Goal: Task Accomplishment & Management: Use online tool/utility

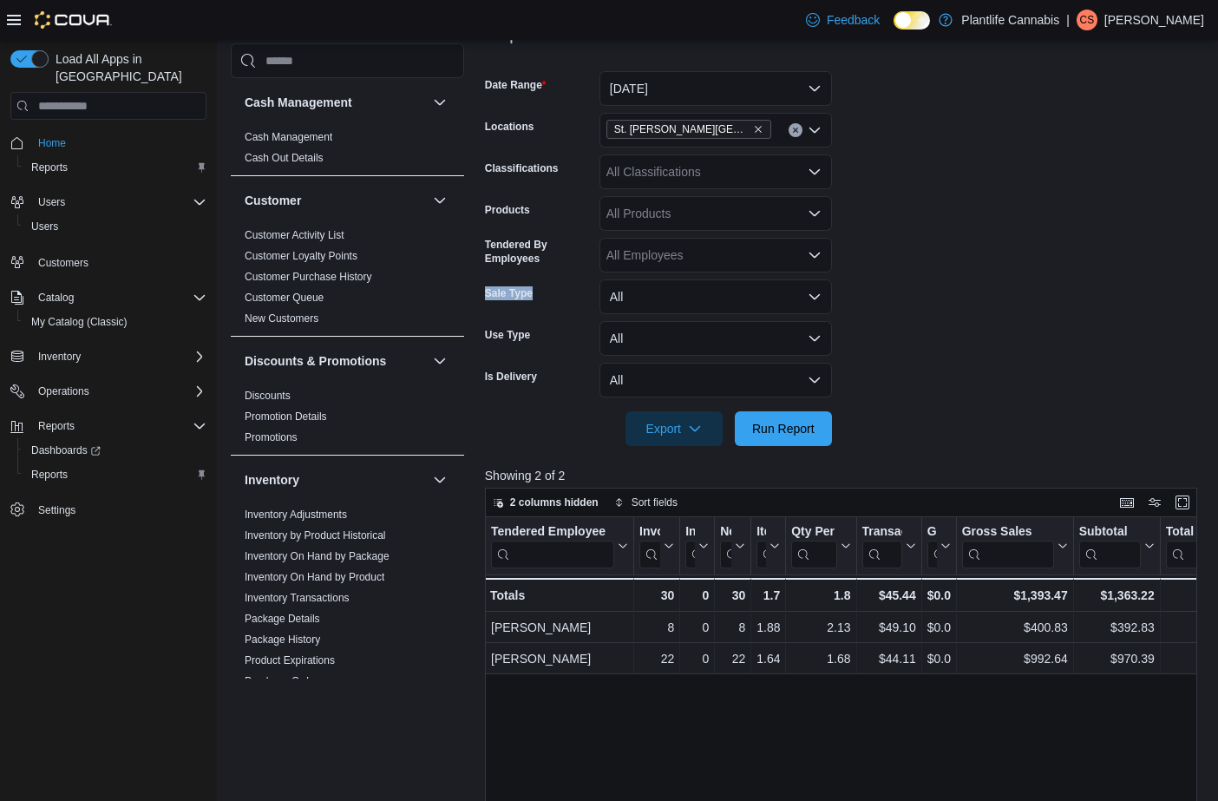
scroll to position [875, 0]
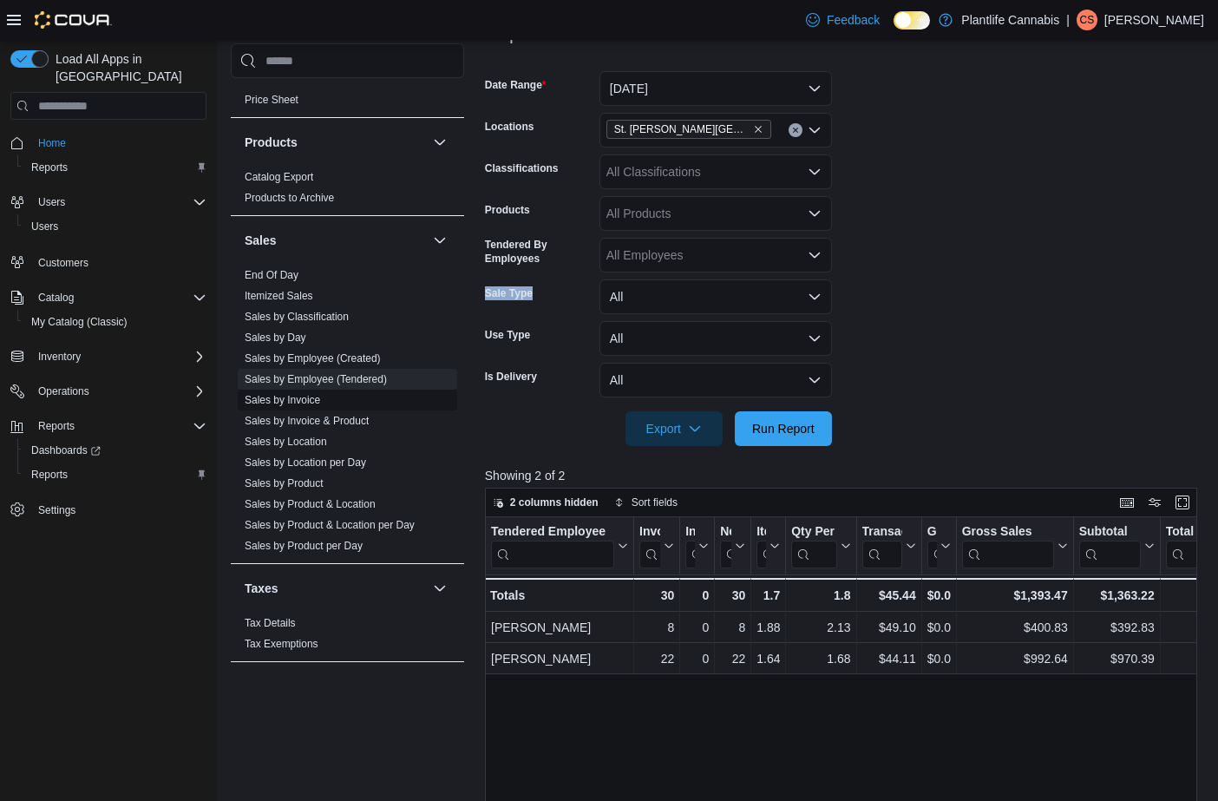
click at [319, 402] on link "Sales by Invoice" at bounding box center [282, 400] width 75 height 12
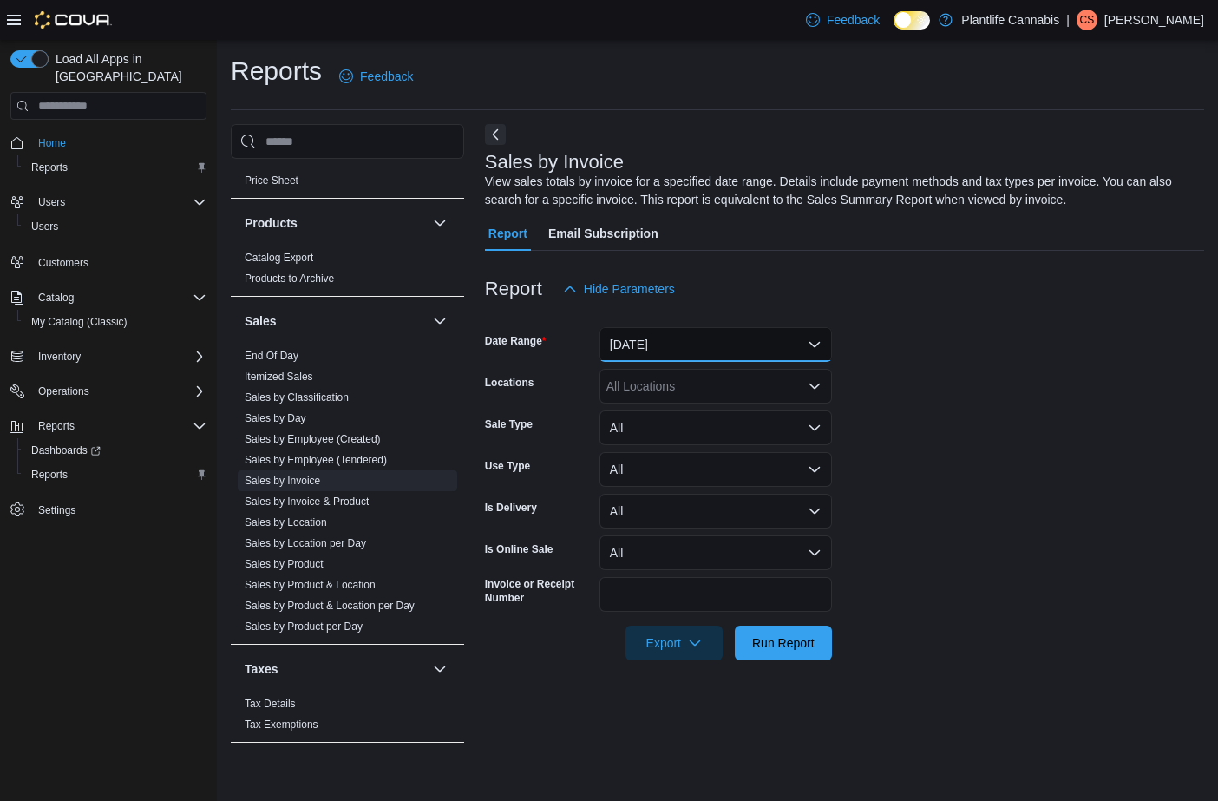
click at [691, 340] on button "[DATE]" at bounding box center [715, 344] width 232 height 35
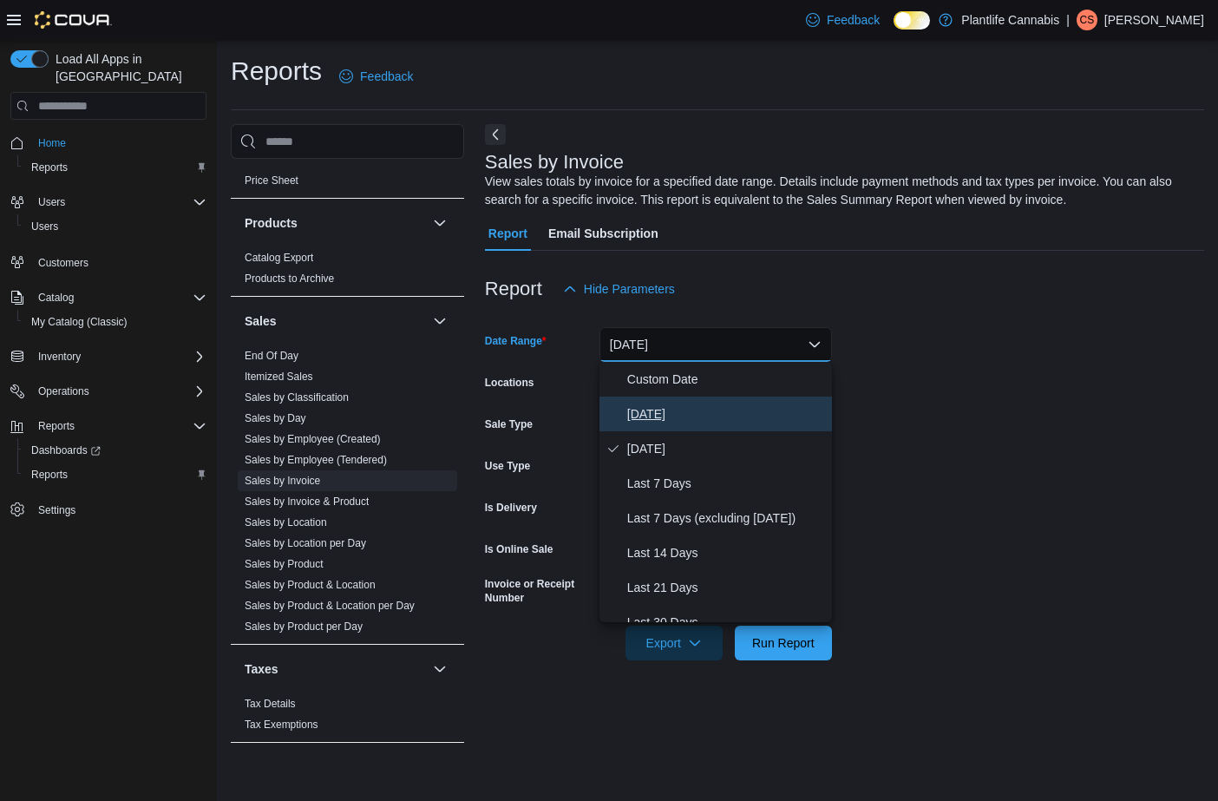
click at [656, 399] on button "[DATE]" at bounding box center [715, 413] width 232 height 35
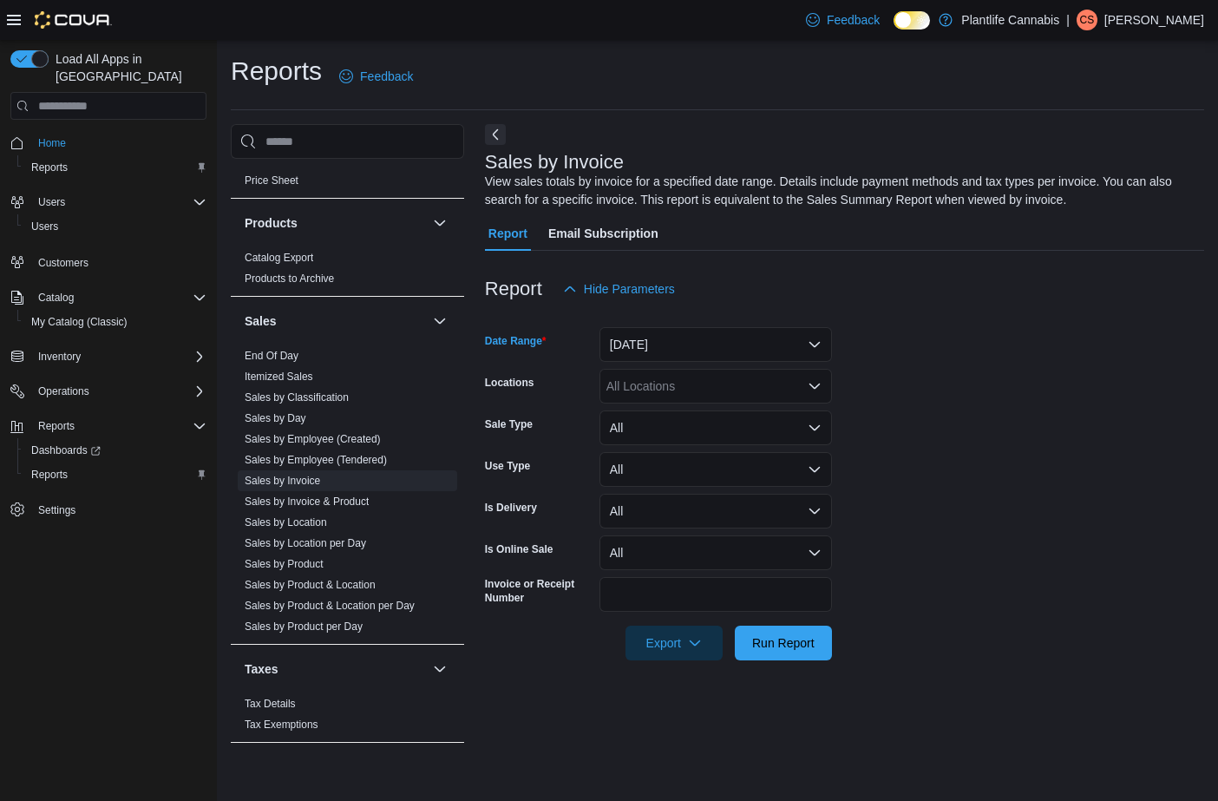
click at [671, 384] on div "All Locations" at bounding box center [715, 386] width 232 height 35
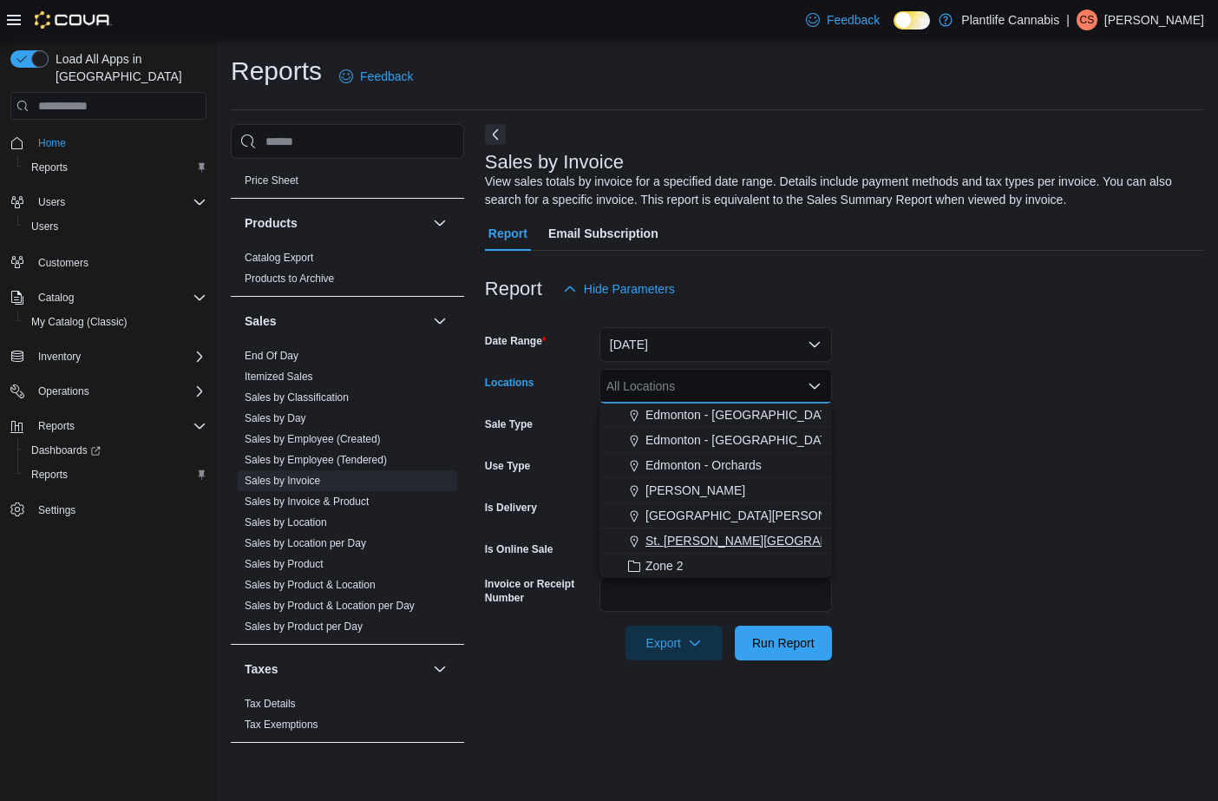
click at [741, 540] on span "St. [PERSON_NAME][GEOGRAPHIC_DATA]" at bounding box center [767, 540] width 245 height 17
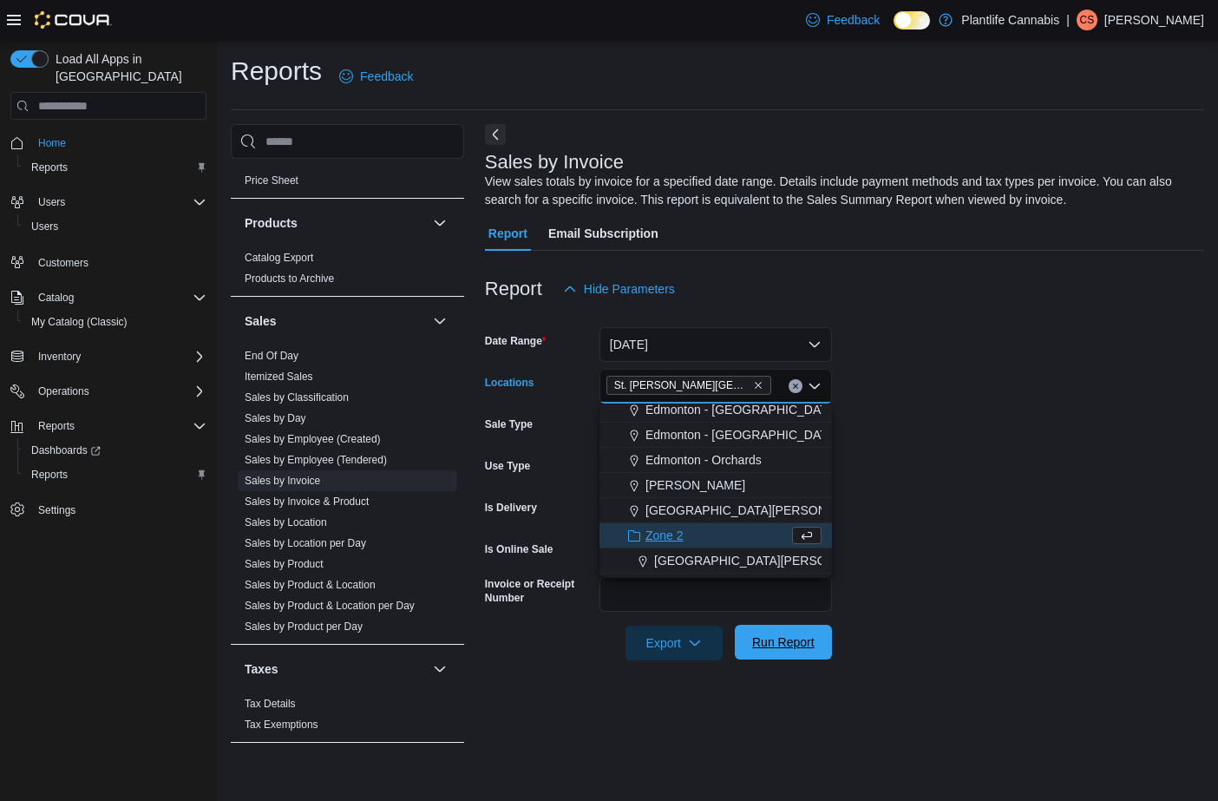
click at [805, 645] on span "Run Report" at bounding box center [783, 641] width 62 height 17
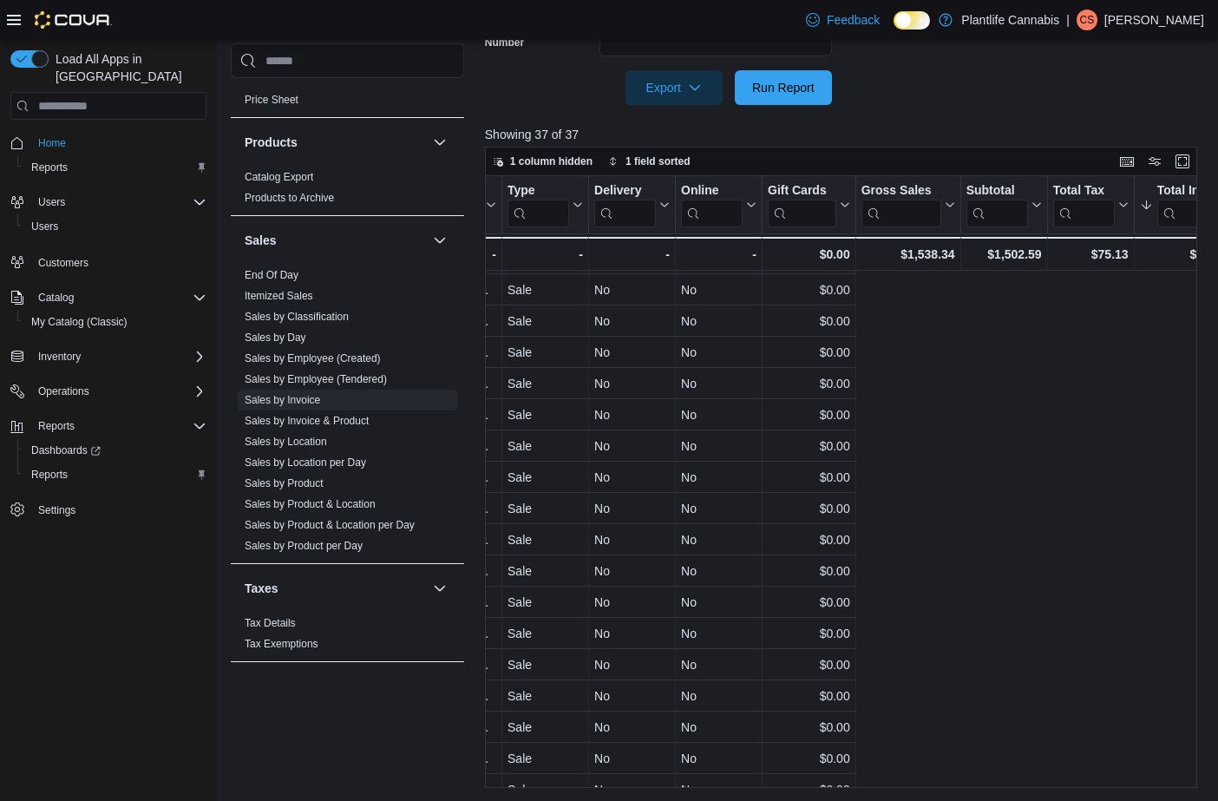
scroll to position [340, 0]
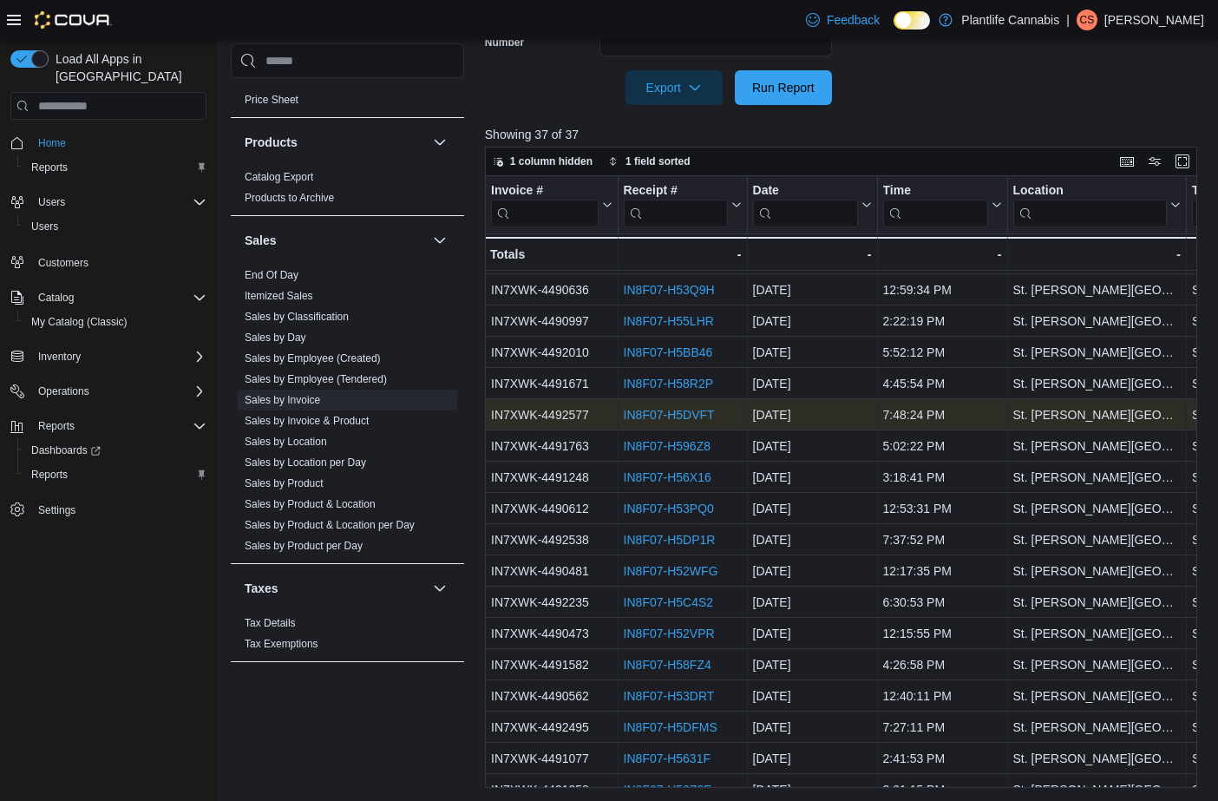
click at [658, 413] on link "IN8F07-H5DVFT" at bounding box center [668, 415] width 91 height 14
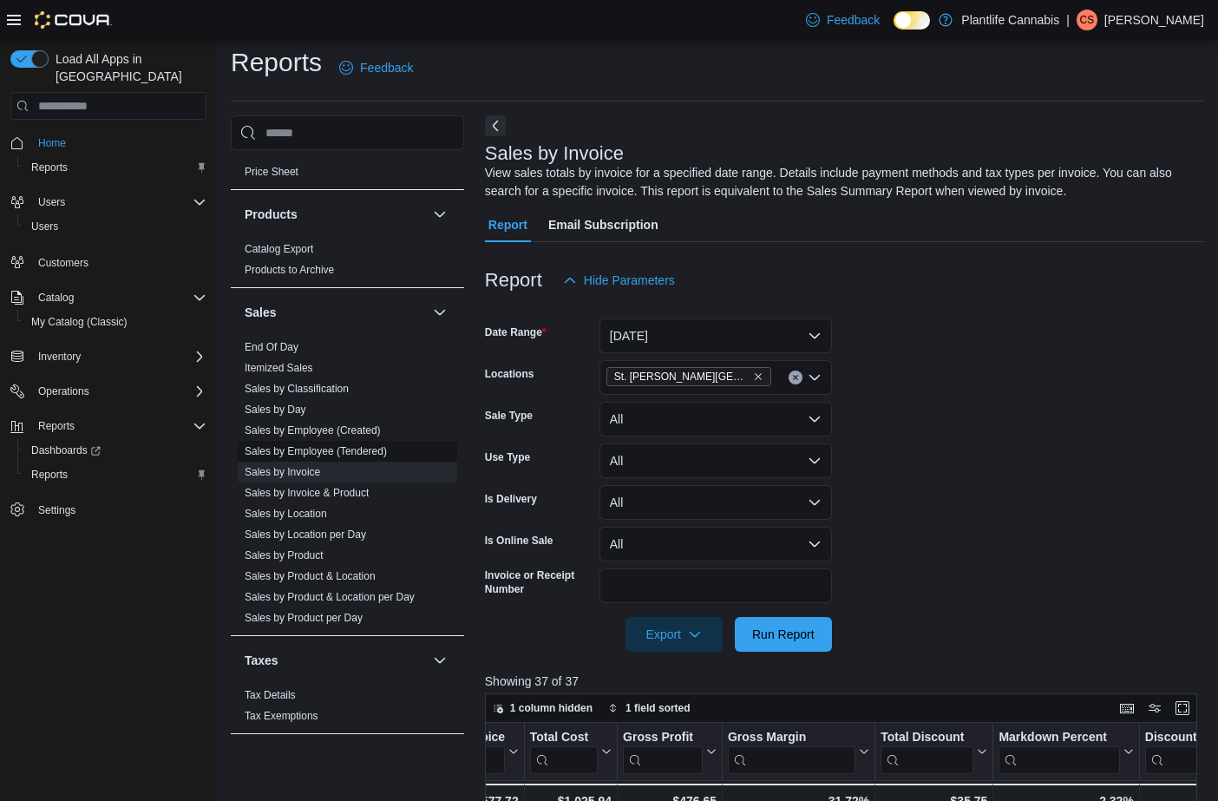
scroll to position [14, 0]
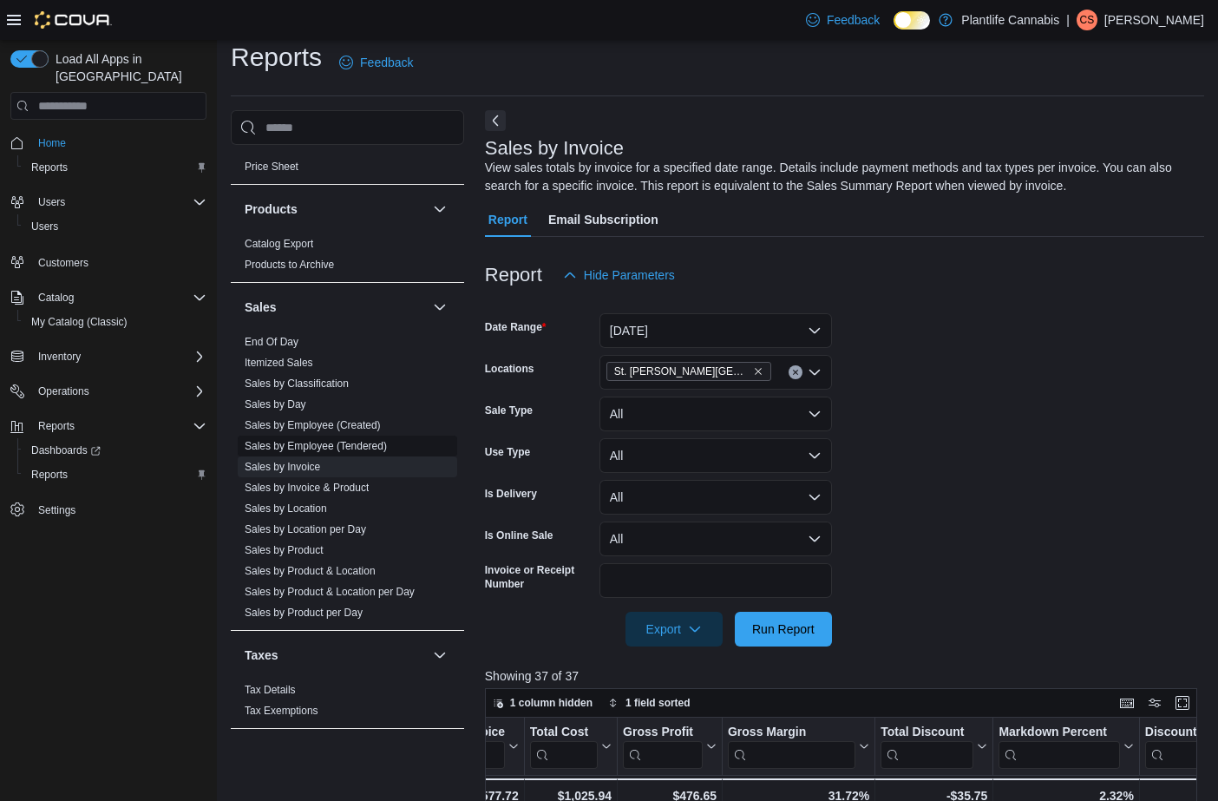
click at [345, 449] on link "Sales by Employee (Tendered)" at bounding box center [316, 446] width 142 height 12
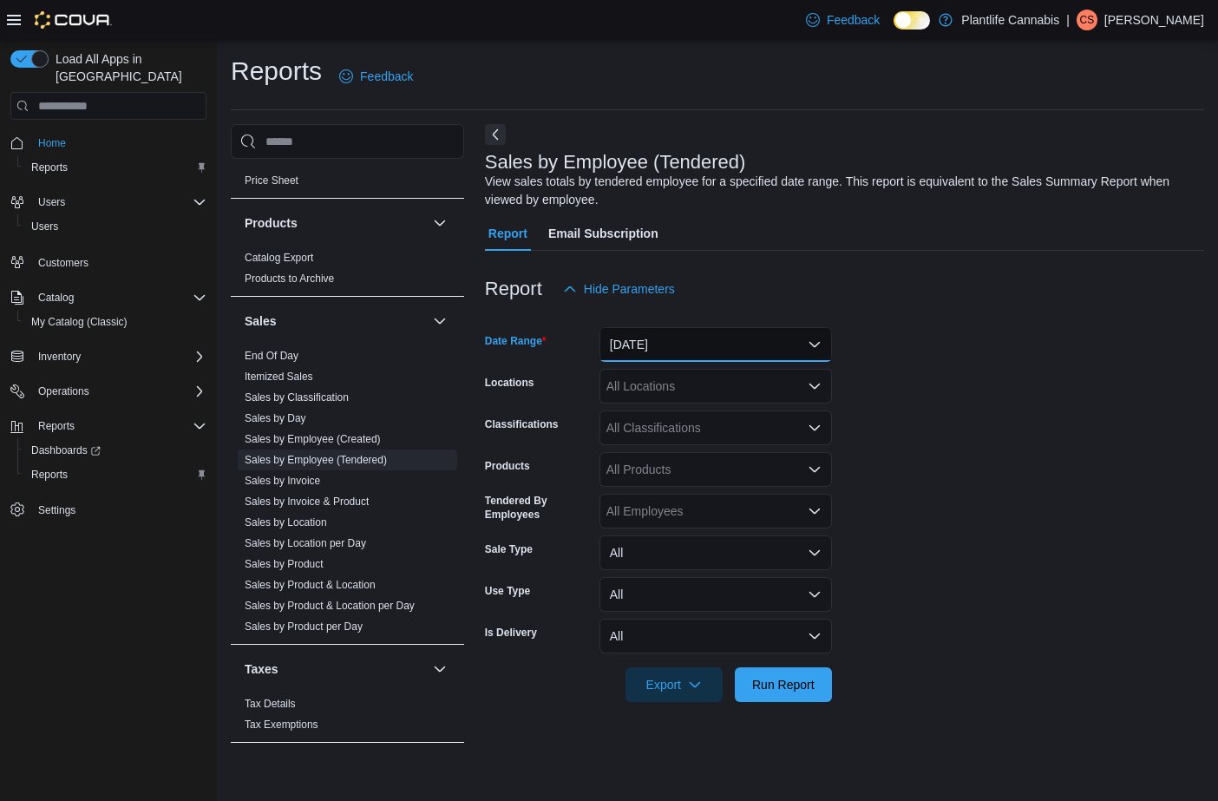
click at [687, 339] on button "[DATE]" at bounding box center [715, 344] width 232 height 35
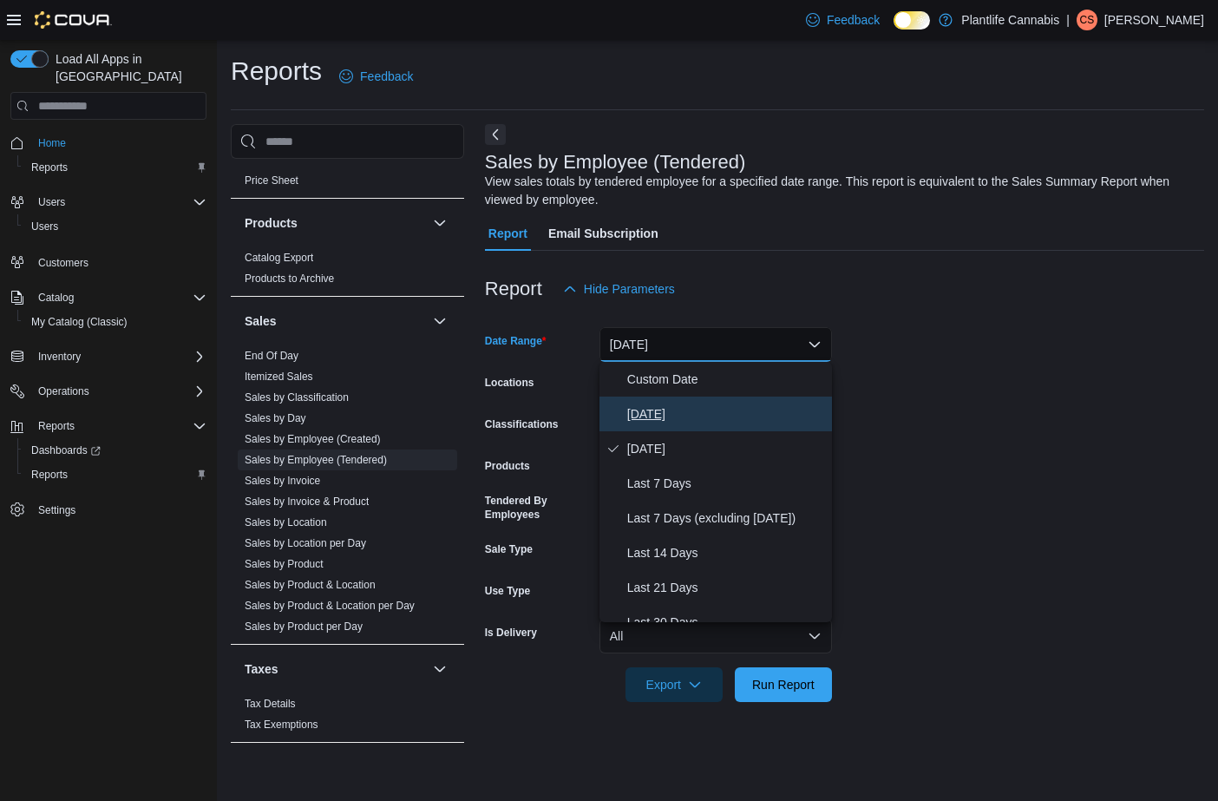
click at [672, 414] on span "[DATE]" at bounding box center [726, 413] width 198 height 21
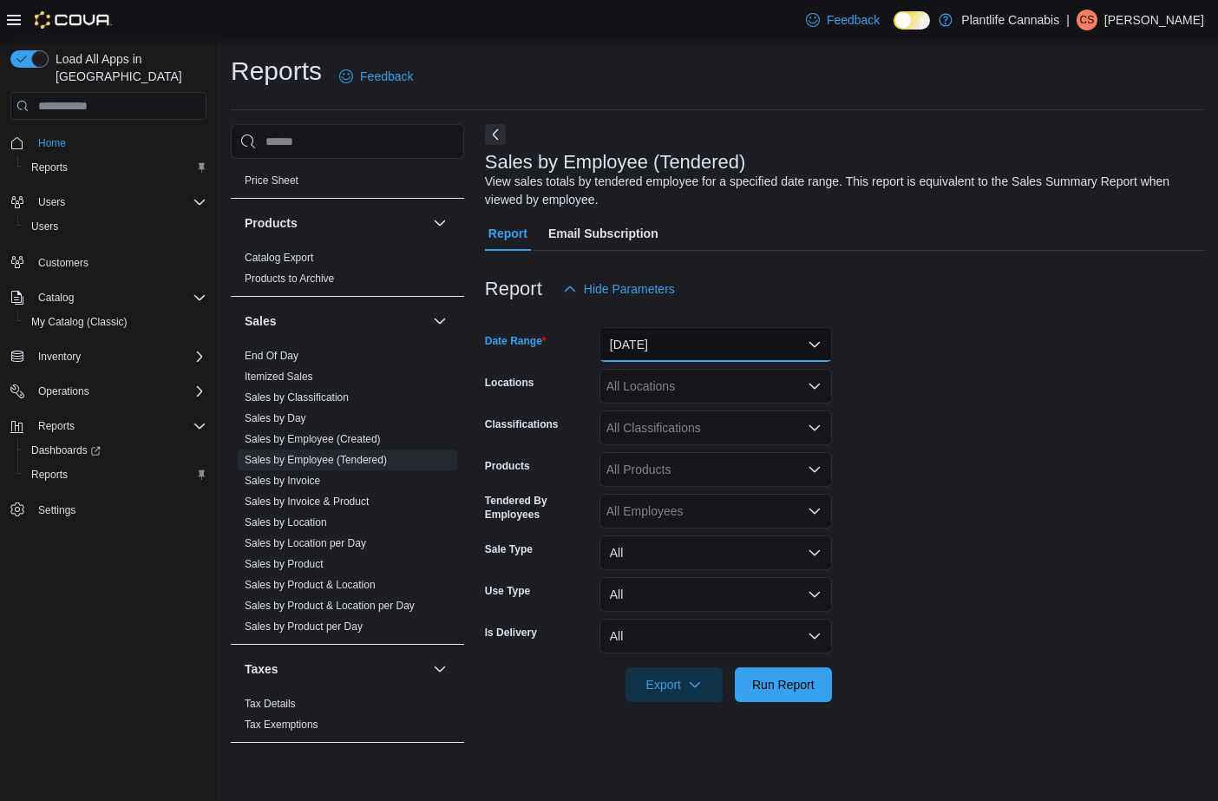
click at [678, 347] on button "[DATE]" at bounding box center [715, 344] width 232 height 35
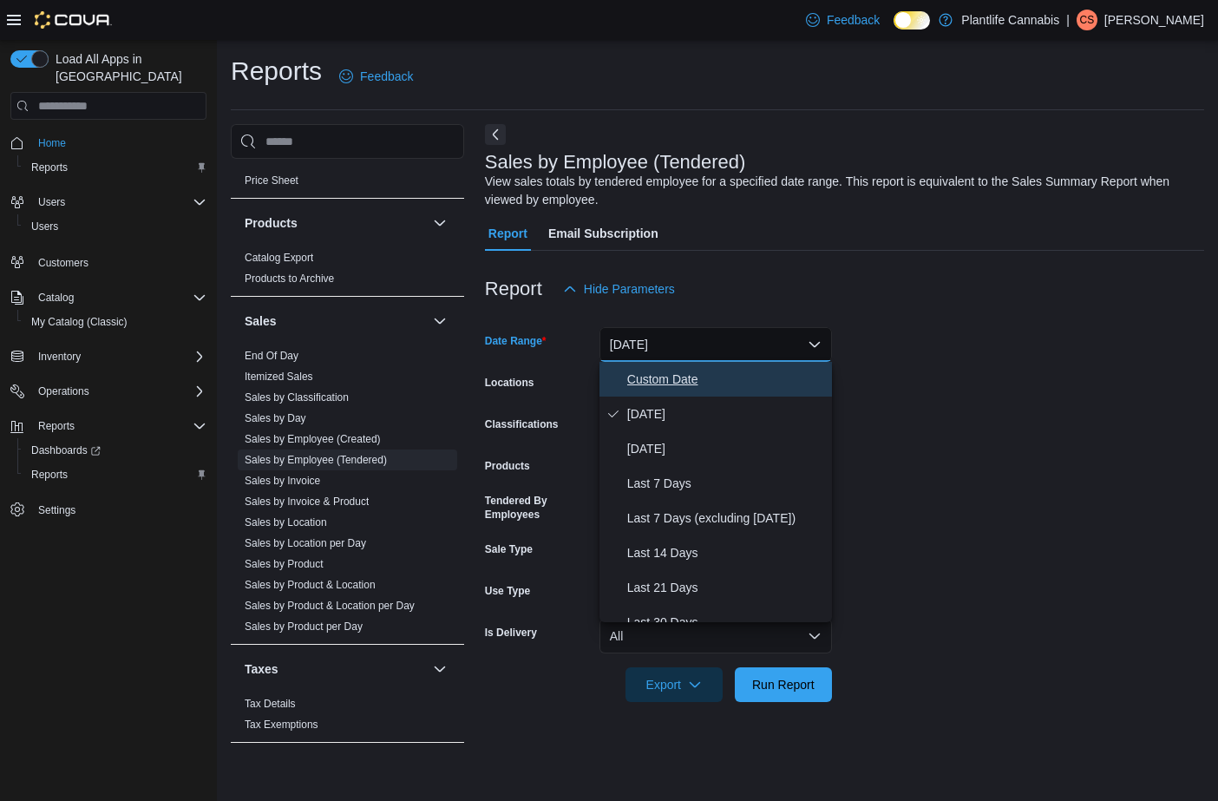
click at [650, 390] on button "Custom Date" at bounding box center [715, 379] width 232 height 35
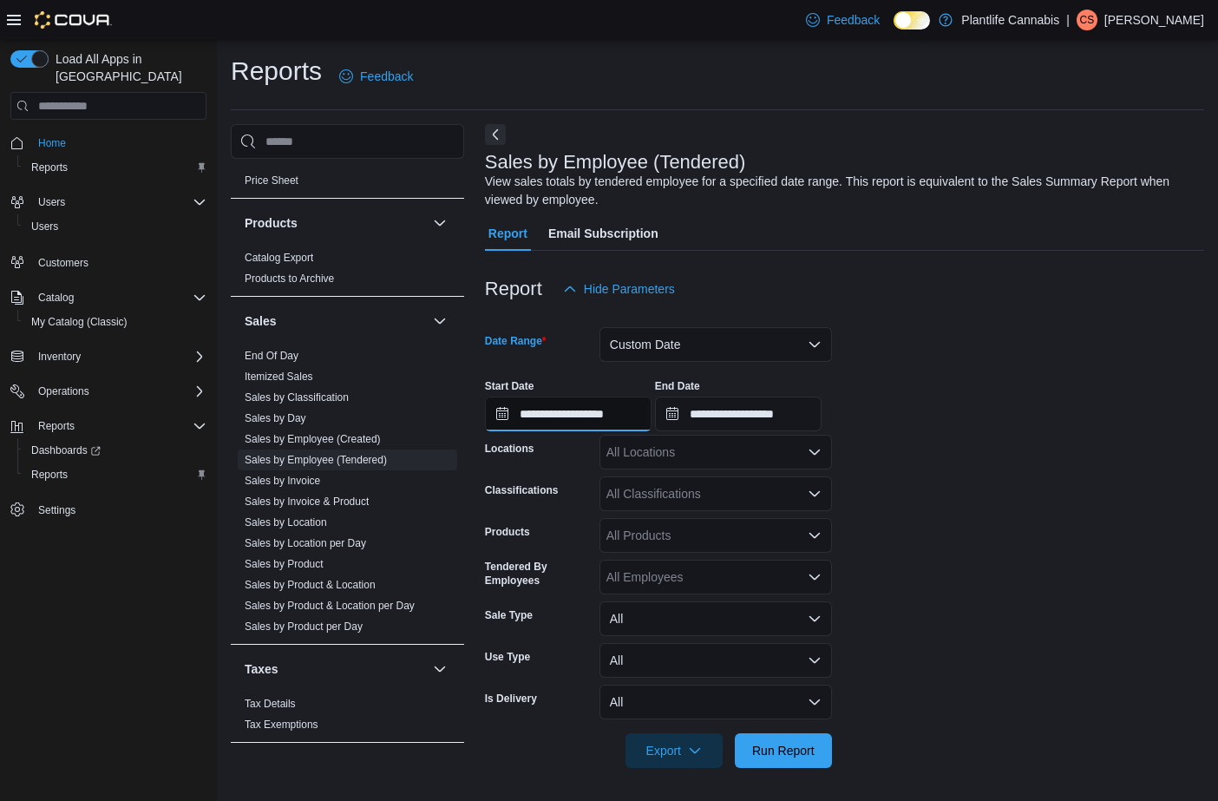
click at [645, 422] on input "**********" at bounding box center [568, 413] width 167 height 35
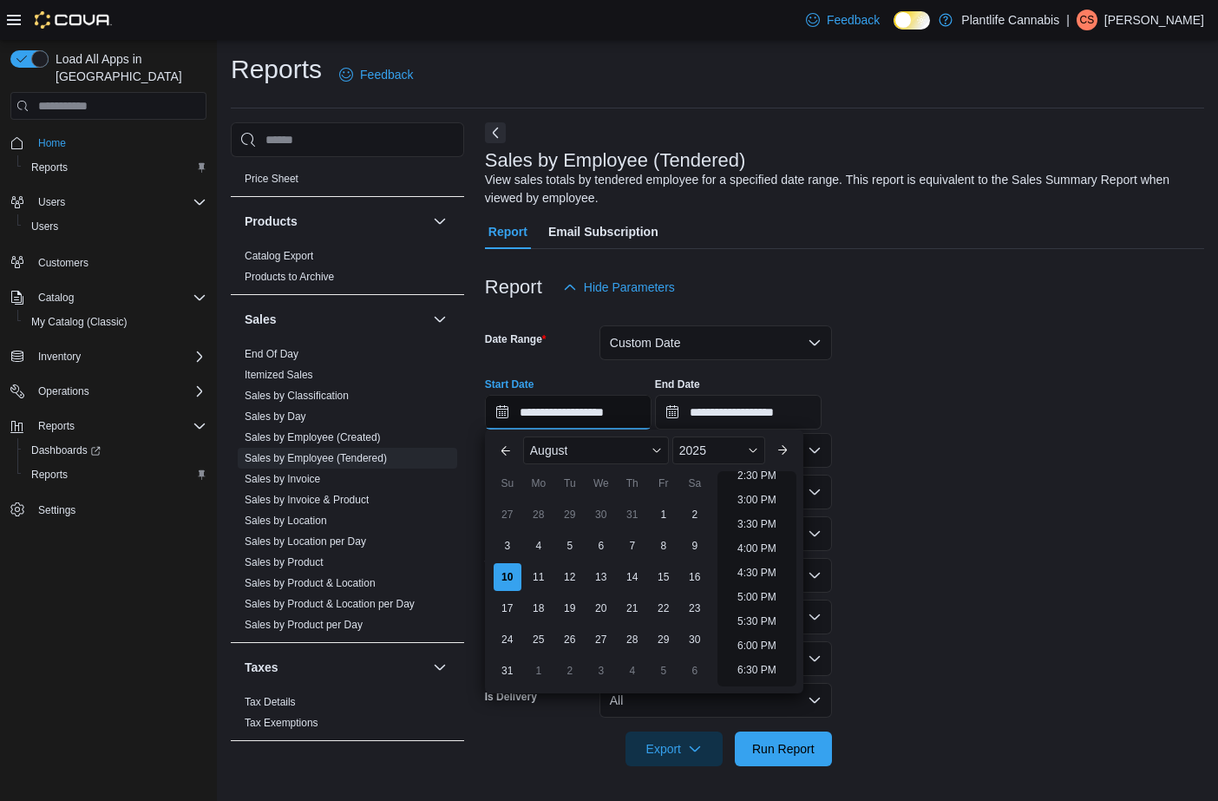
scroll to position [739, 0]
click at [768, 614] on li "6:00 PM" at bounding box center [756, 620] width 53 height 21
type input "**********"
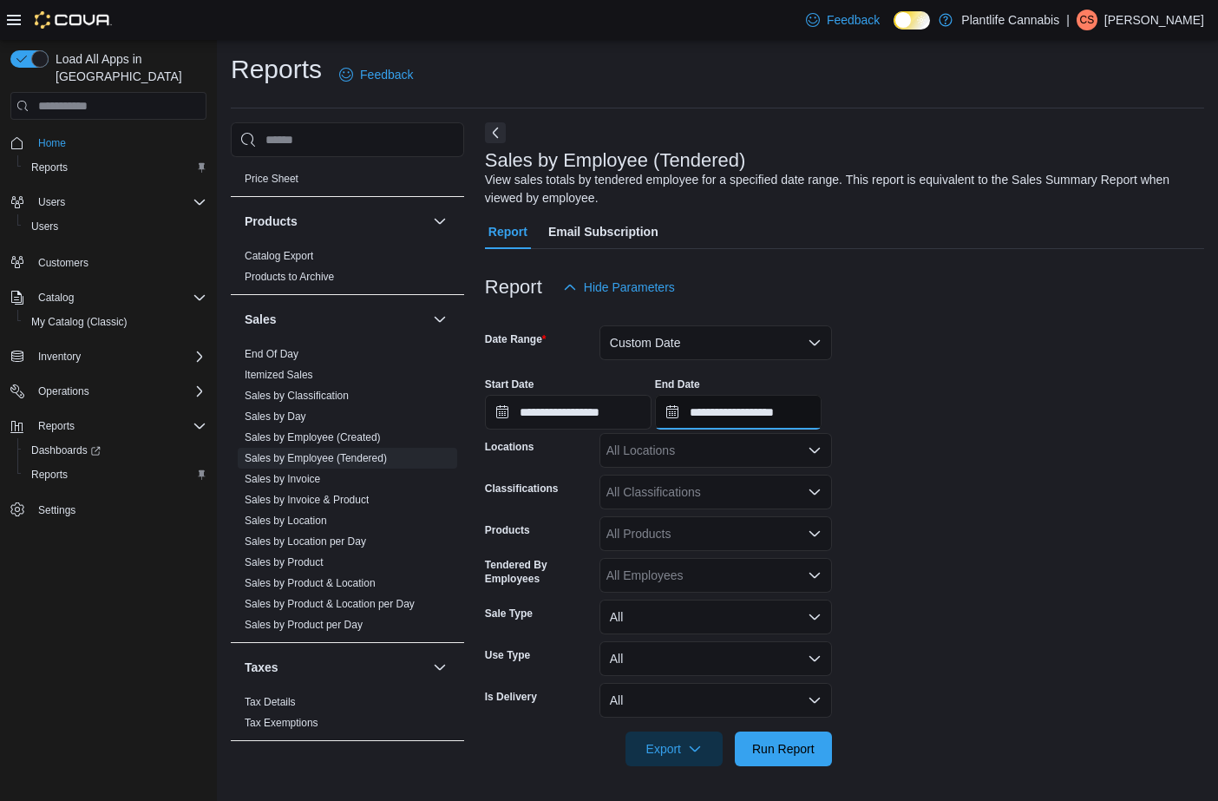
click at [805, 422] on input "**********" at bounding box center [738, 412] width 167 height 35
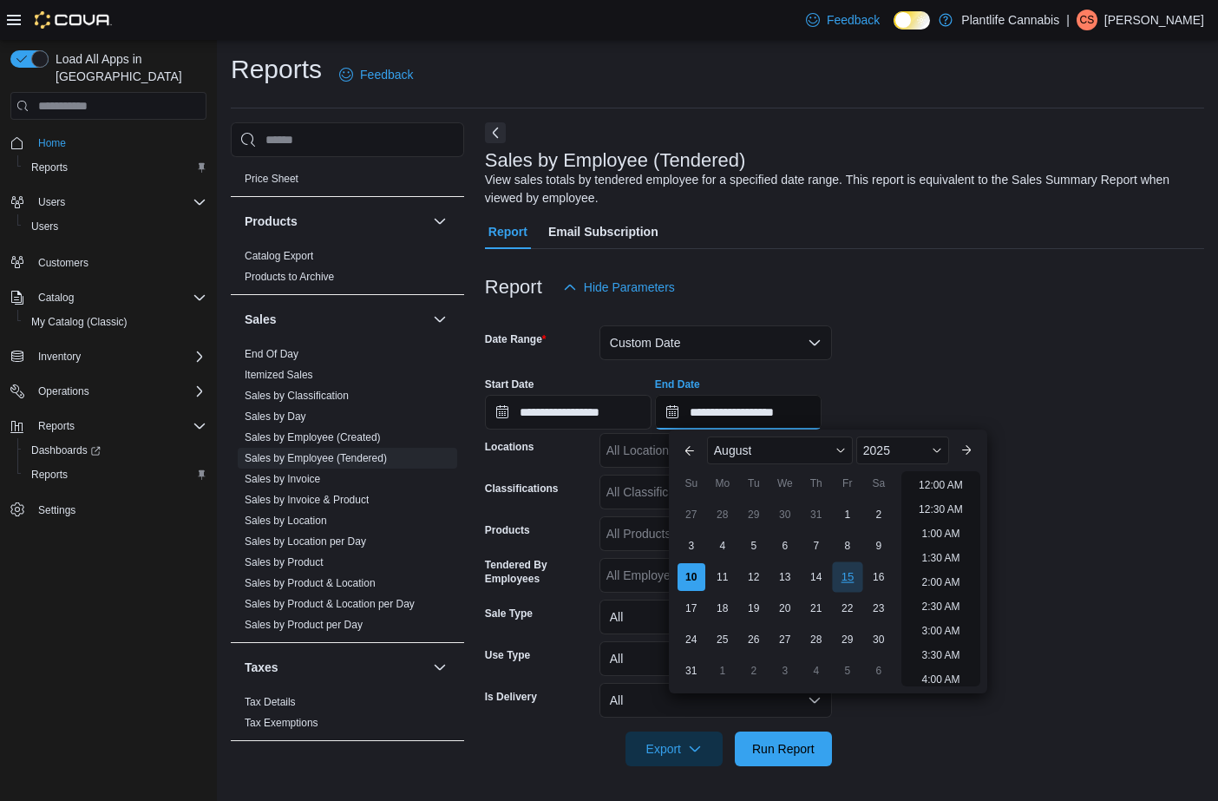
scroll to position [954, 0]
click at [936, 510] on li "8:00 PM" at bounding box center [940, 502] width 53 height 21
type input "**********"
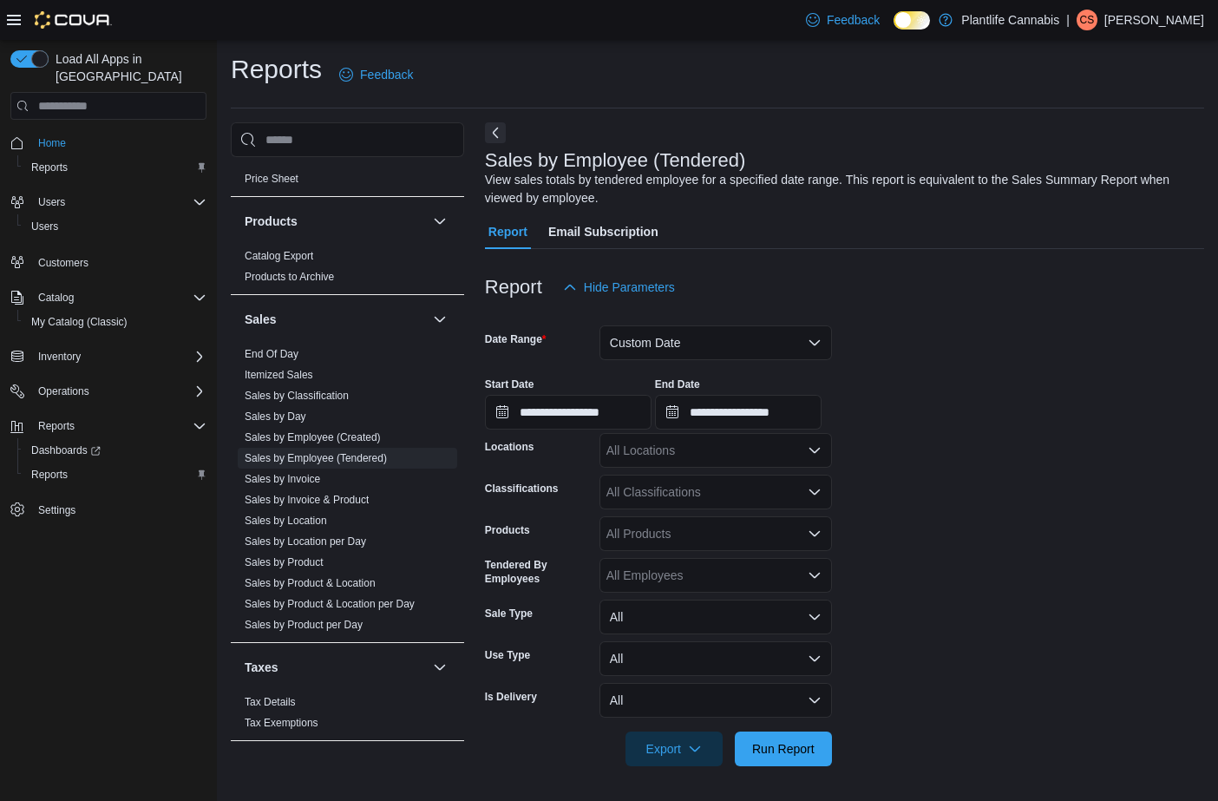
click at [669, 456] on div "All Locations" at bounding box center [715, 450] width 232 height 35
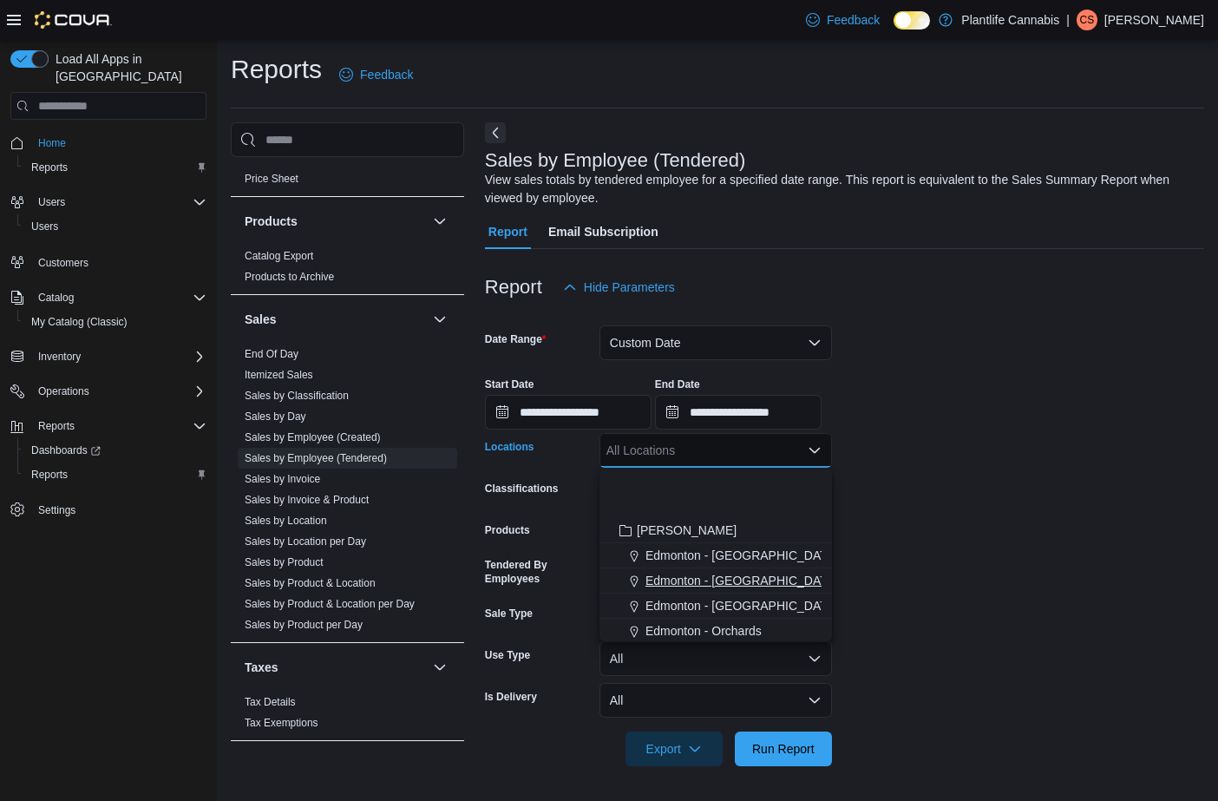
scroll to position [158, 0]
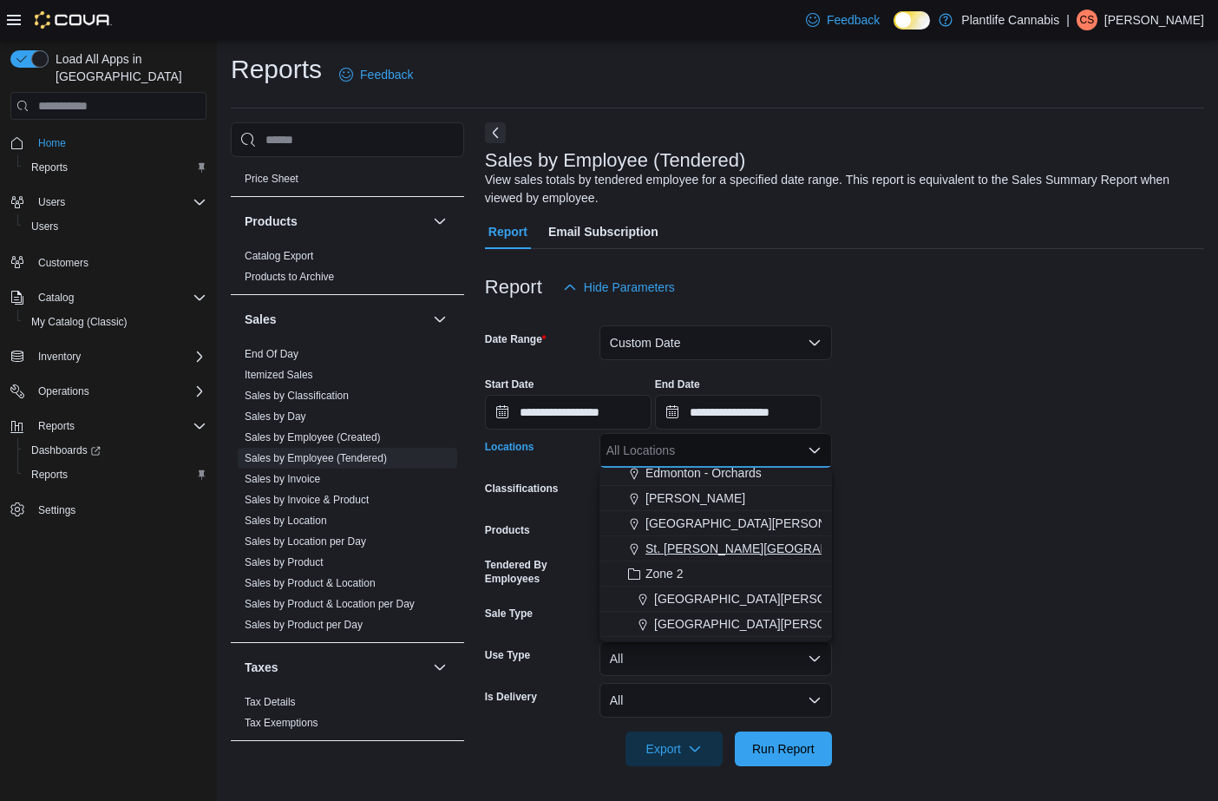
click at [739, 555] on span "St. [PERSON_NAME][GEOGRAPHIC_DATA]" at bounding box center [767, 547] width 245 height 17
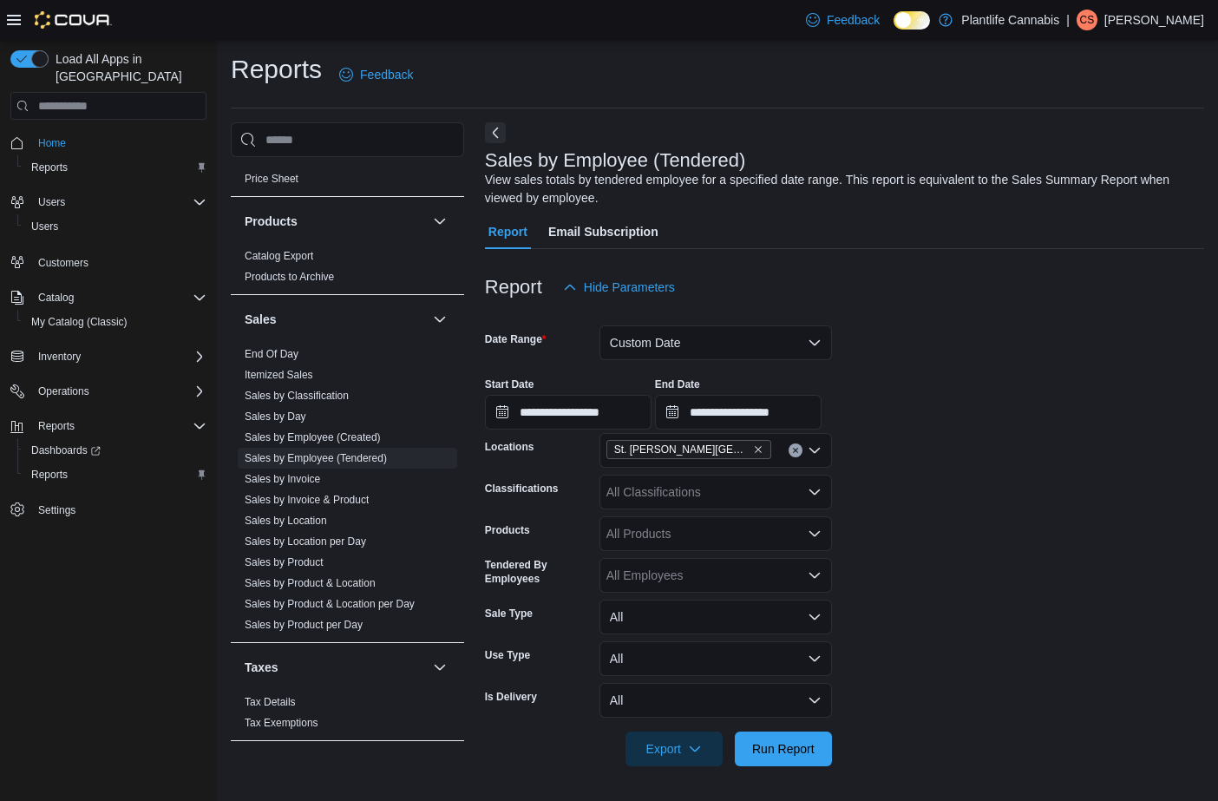
drag, startPoint x: 925, startPoint y: 579, endPoint x: 840, endPoint y: 741, distance: 182.3
click at [923, 582] on form "**********" at bounding box center [844, 534] width 719 height 461
click at [792, 749] on span "Run Report" at bounding box center [783, 747] width 62 height 17
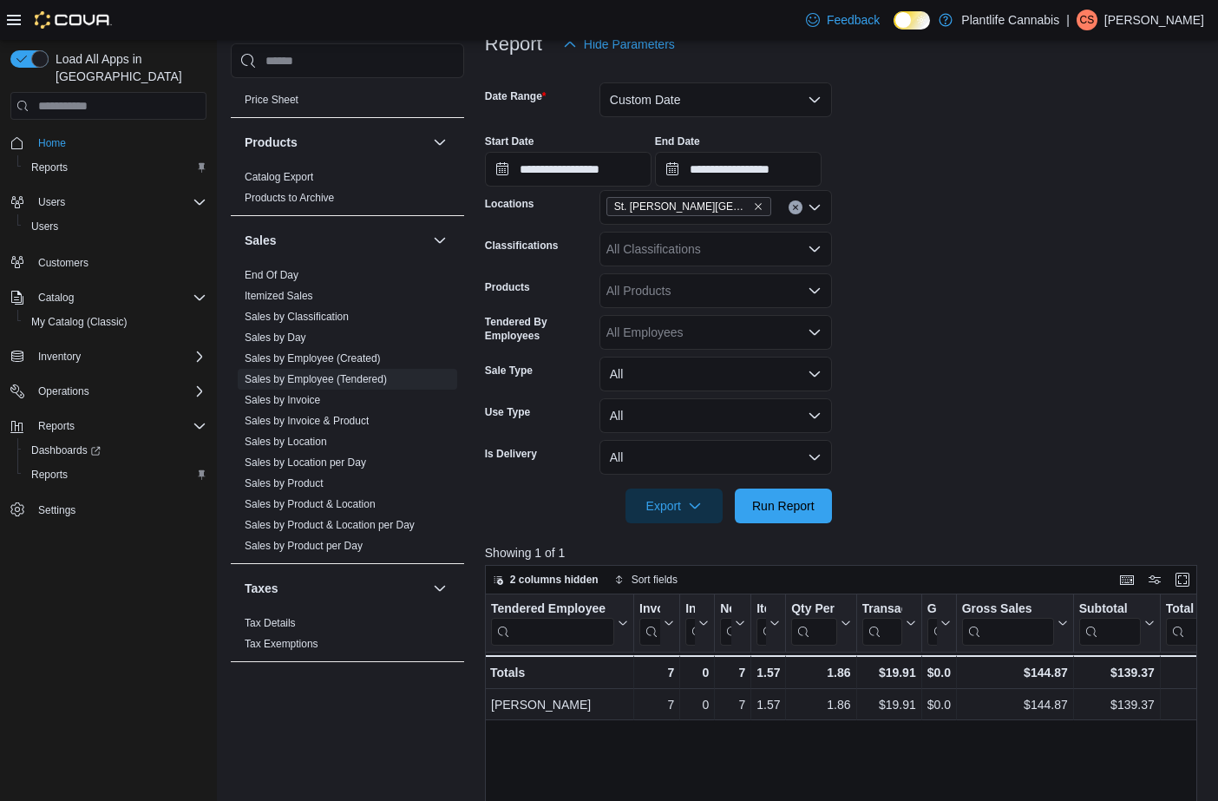
scroll to position [250, 0]
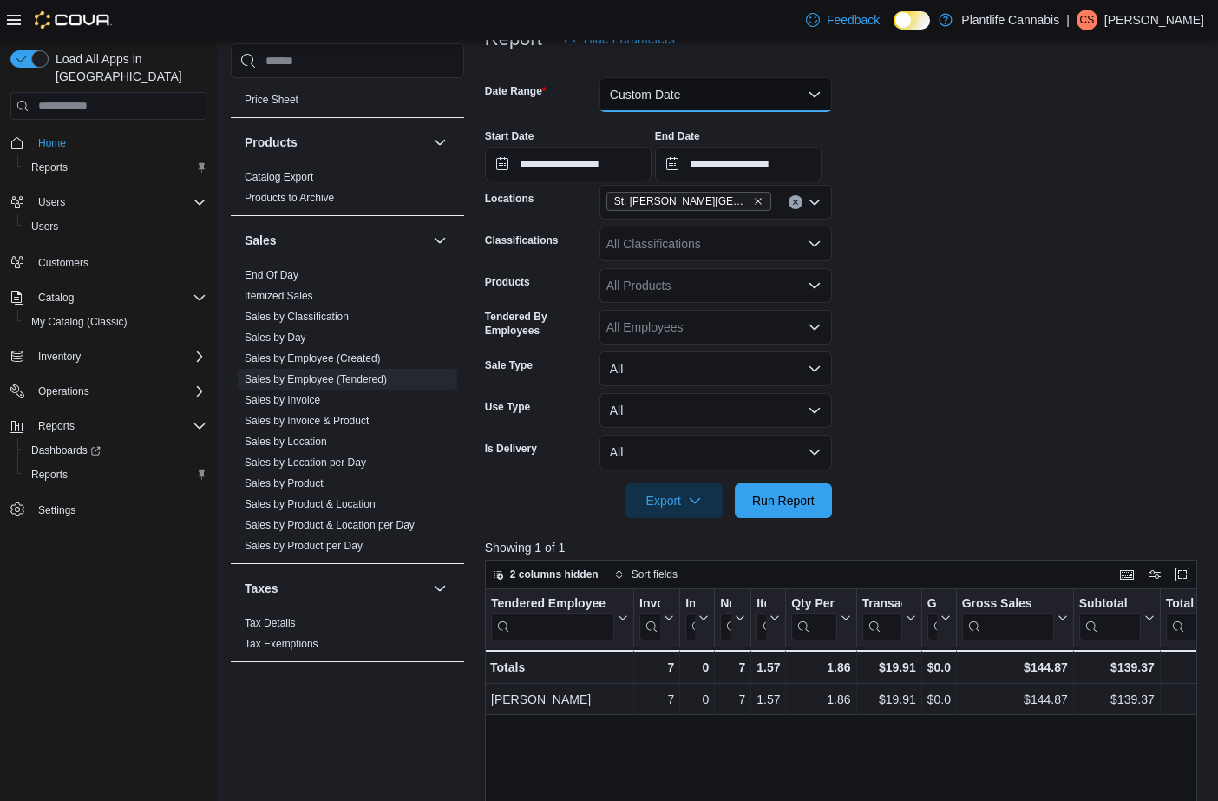
click at [667, 95] on button "Custom Date" at bounding box center [715, 94] width 232 height 35
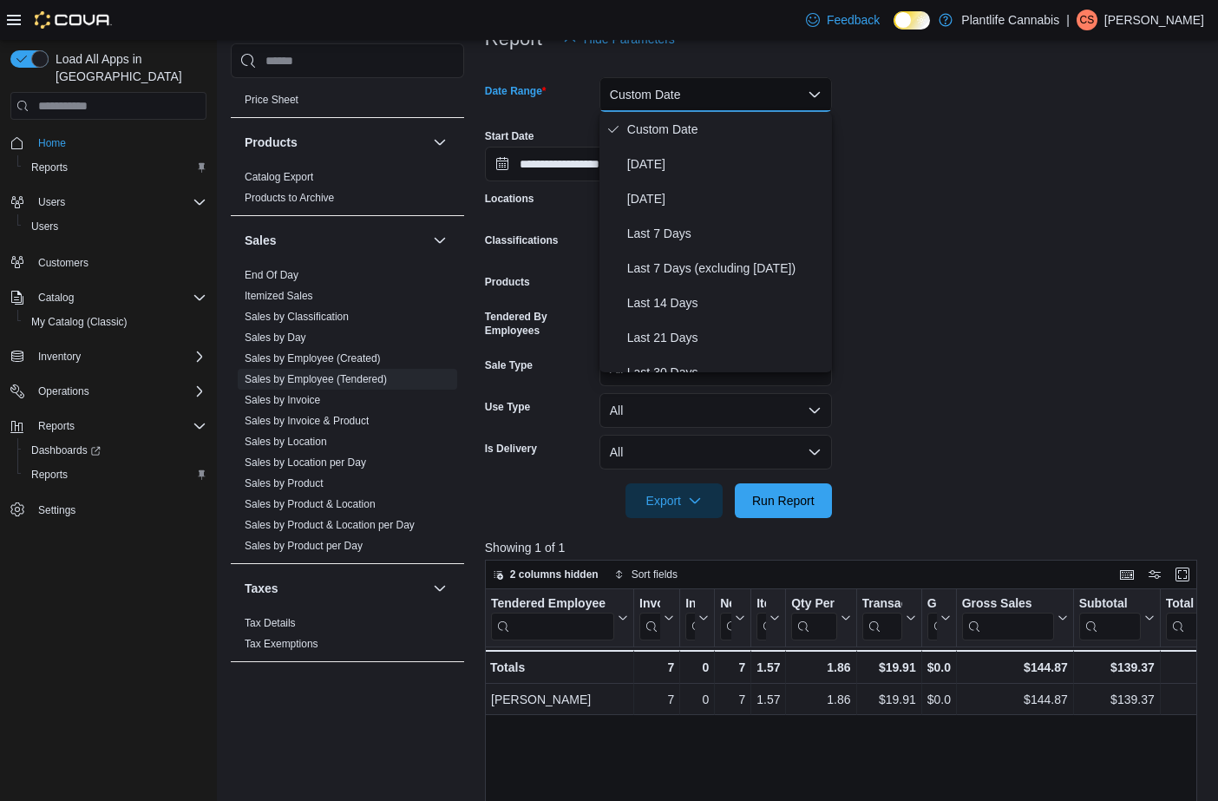
drag, startPoint x: 916, startPoint y: 107, endPoint x: 858, endPoint y: 109, distance: 58.2
click at [911, 107] on form "**********" at bounding box center [844, 286] width 719 height 461
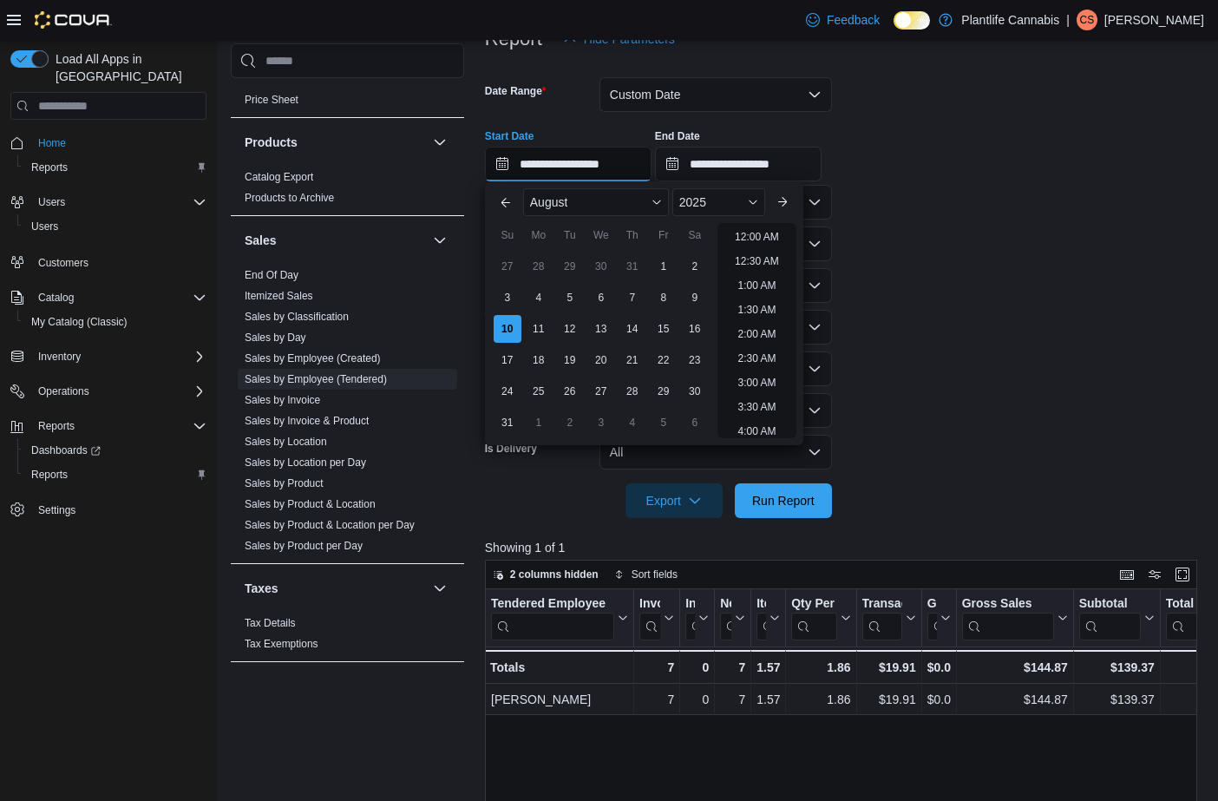
drag, startPoint x: 635, startPoint y: 164, endPoint x: 653, endPoint y: 172, distance: 19.8
click at [638, 163] on input "**********" at bounding box center [568, 164] width 167 height 35
drag, startPoint x: 780, startPoint y: 278, endPoint x: 814, endPoint y: 225, distance: 63.5
click at [781, 278] on li "8:00 PM" at bounding box center [756, 280] width 53 height 21
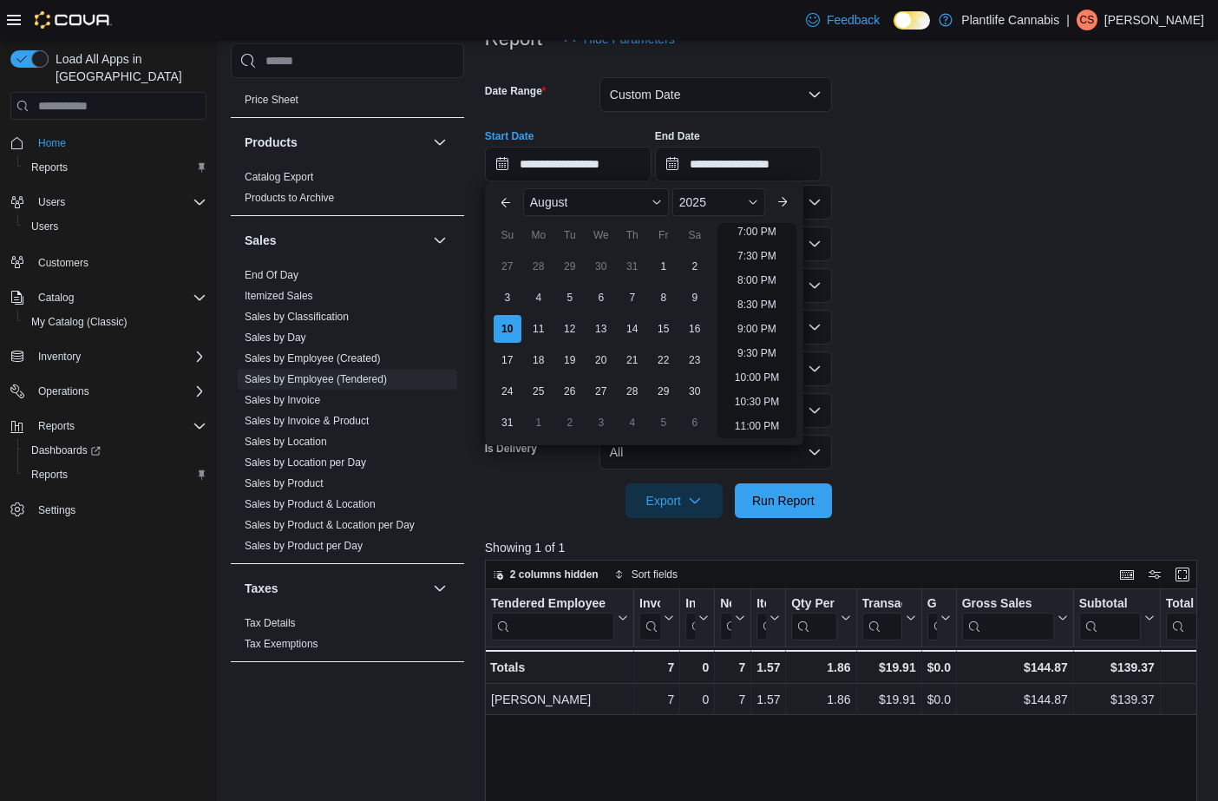
type input "**********"
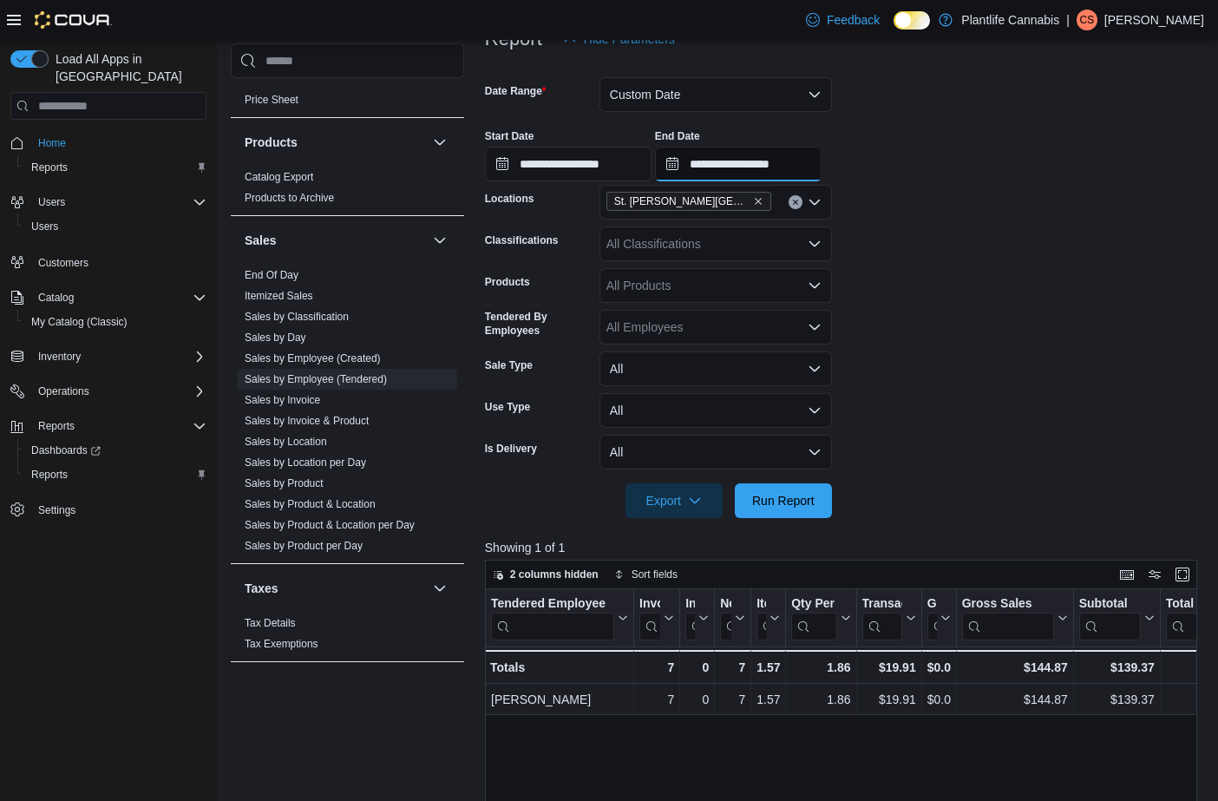
drag, startPoint x: 814, startPoint y: 173, endPoint x: 820, endPoint y: 180, distance: 9.2
click at [814, 173] on input "**********" at bounding box center [738, 164] width 167 height 35
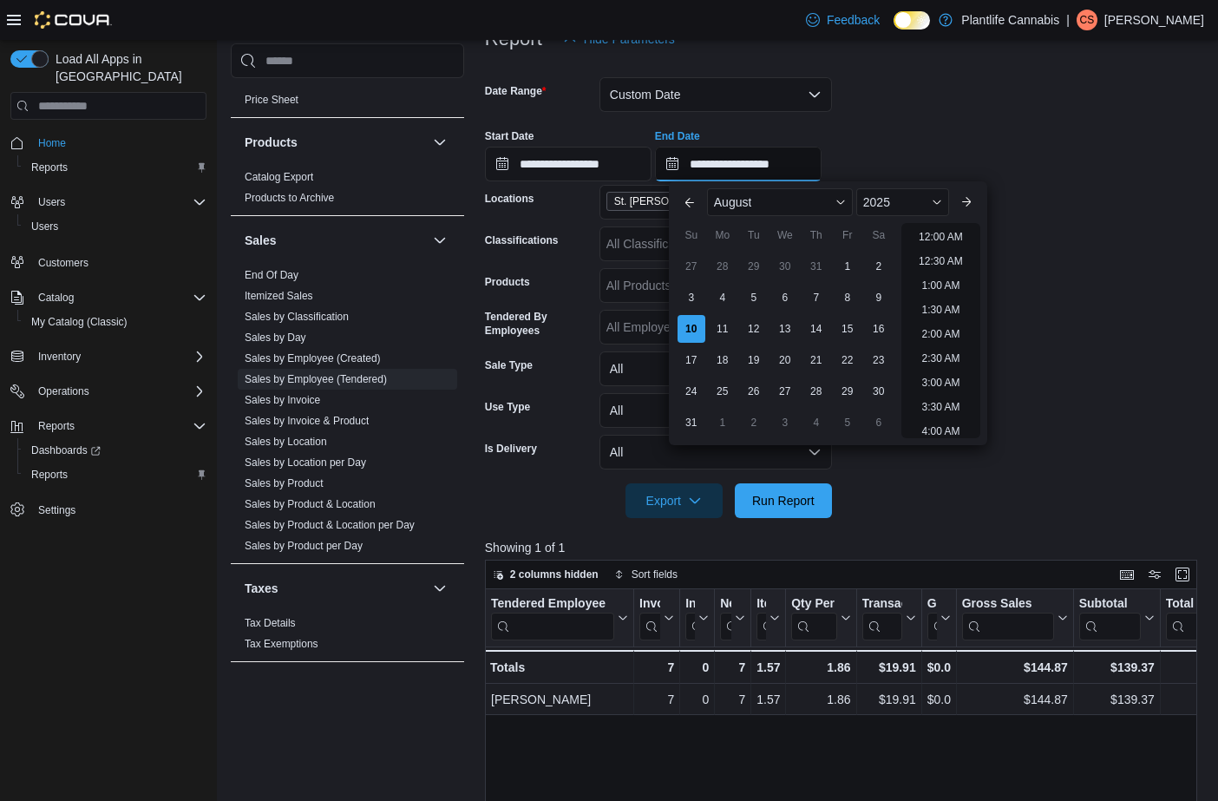
scroll to position [954, 0]
drag, startPoint x: 951, startPoint y: 348, endPoint x: 899, endPoint y: 399, distance: 73.6
click at [951, 348] on li "10:00 PM" at bounding box center [941, 351] width 58 height 21
type input "**********"
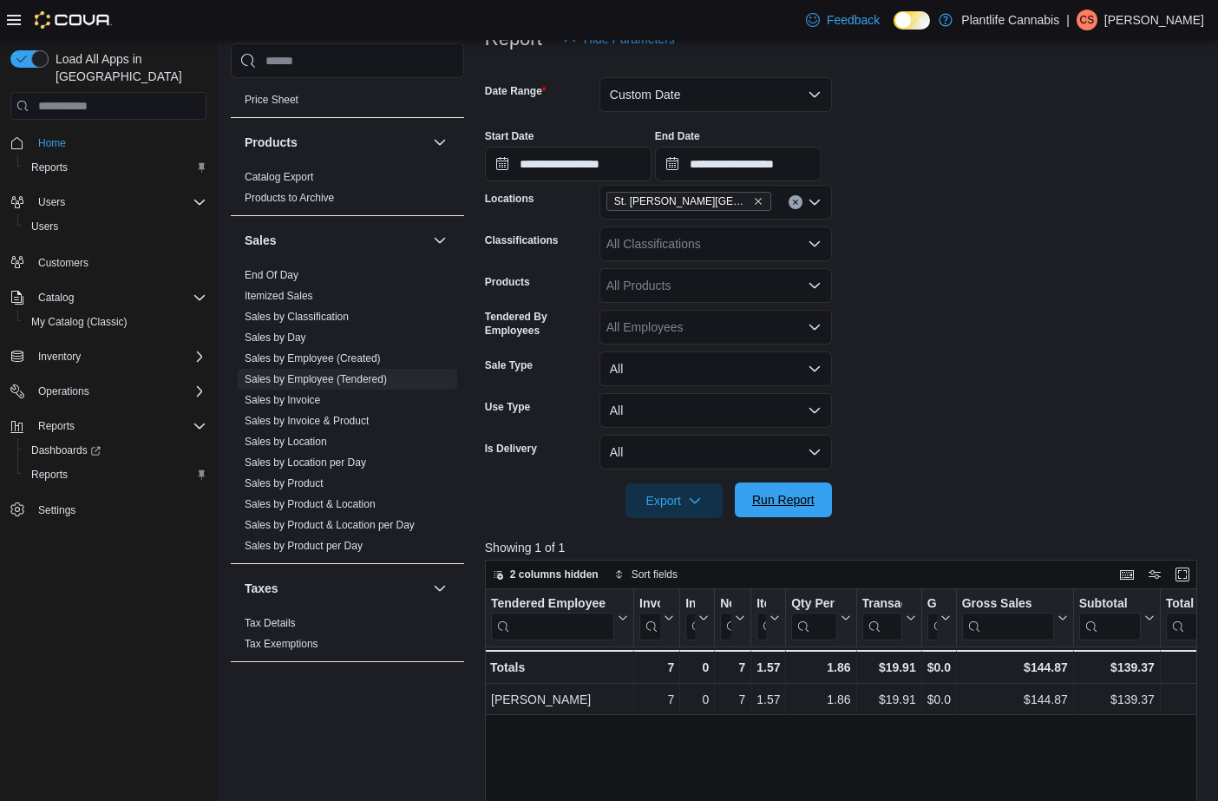
click at [787, 503] on span "Run Report" at bounding box center [783, 499] width 62 height 17
click at [676, 108] on button "Custom Date" at bounding box center [715, 94] width 232 height 35
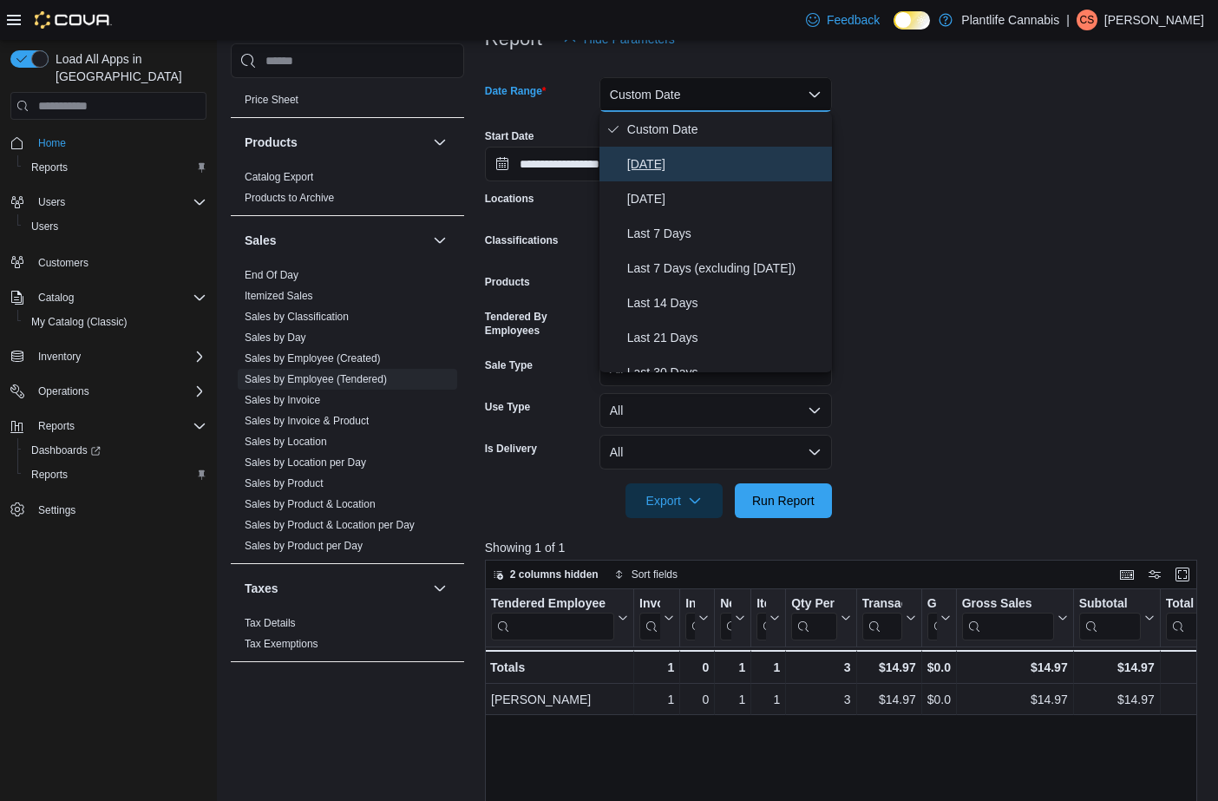
click at [663, 167] on span "[DATE]" at bounding box center [726, 164] width 198 height 21
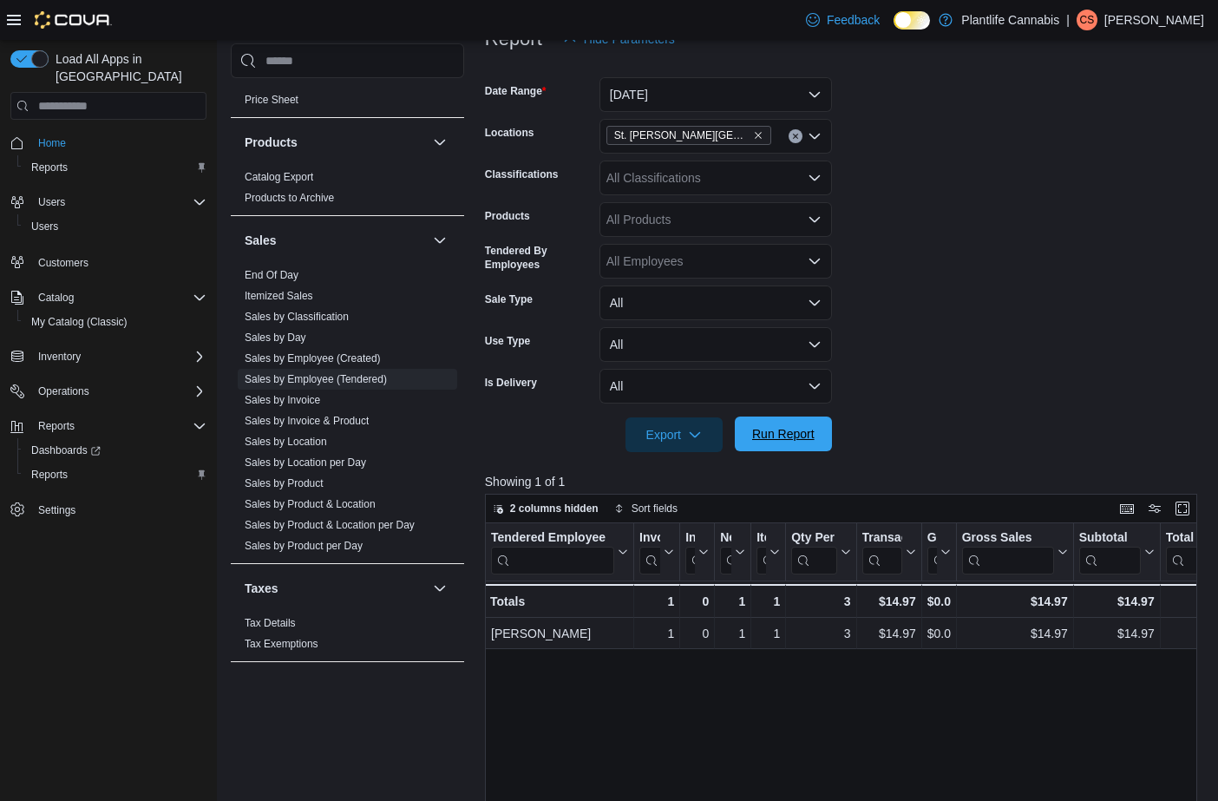
drag, startPoint x: 778, startPoint y: 441, endPoint x: 750, endPoint y: 448, distance: 28.4
click at [777, 442] on span "Run Report" at bounding box center [783, 433] width 62 height 17
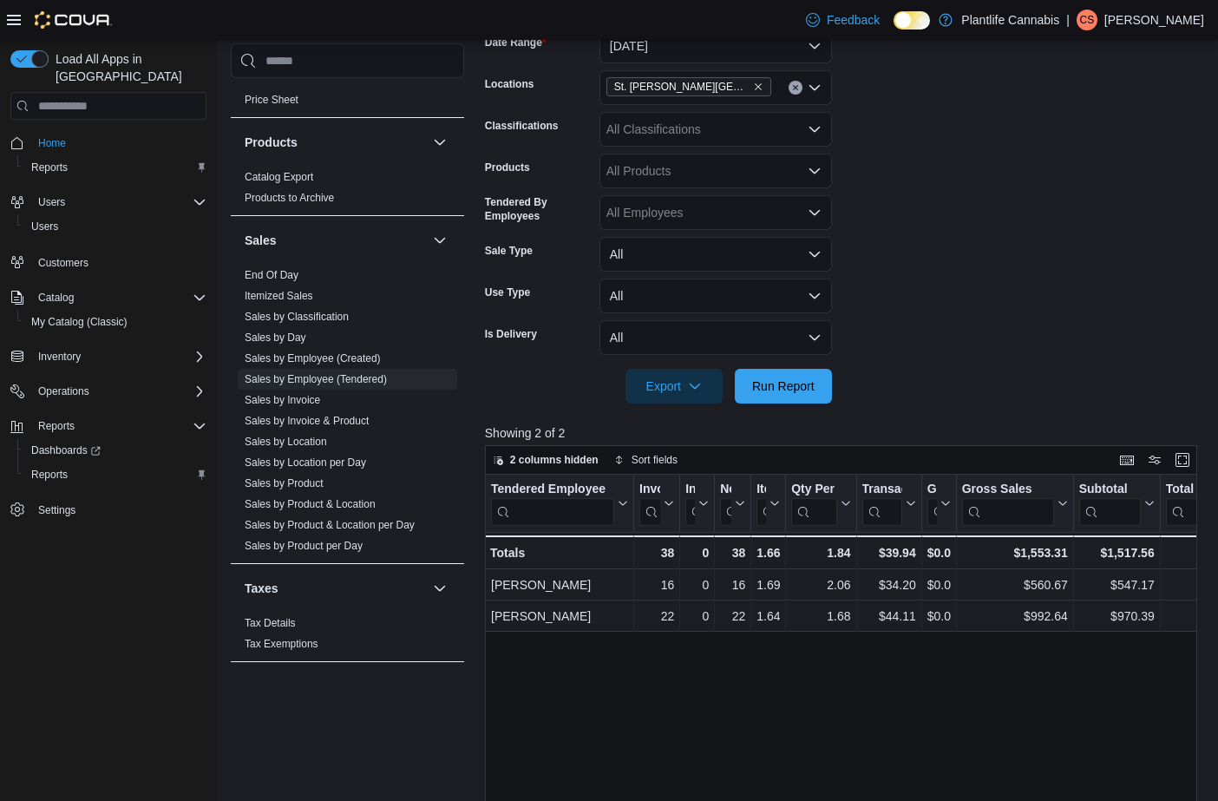
scroll to position [303, 0]
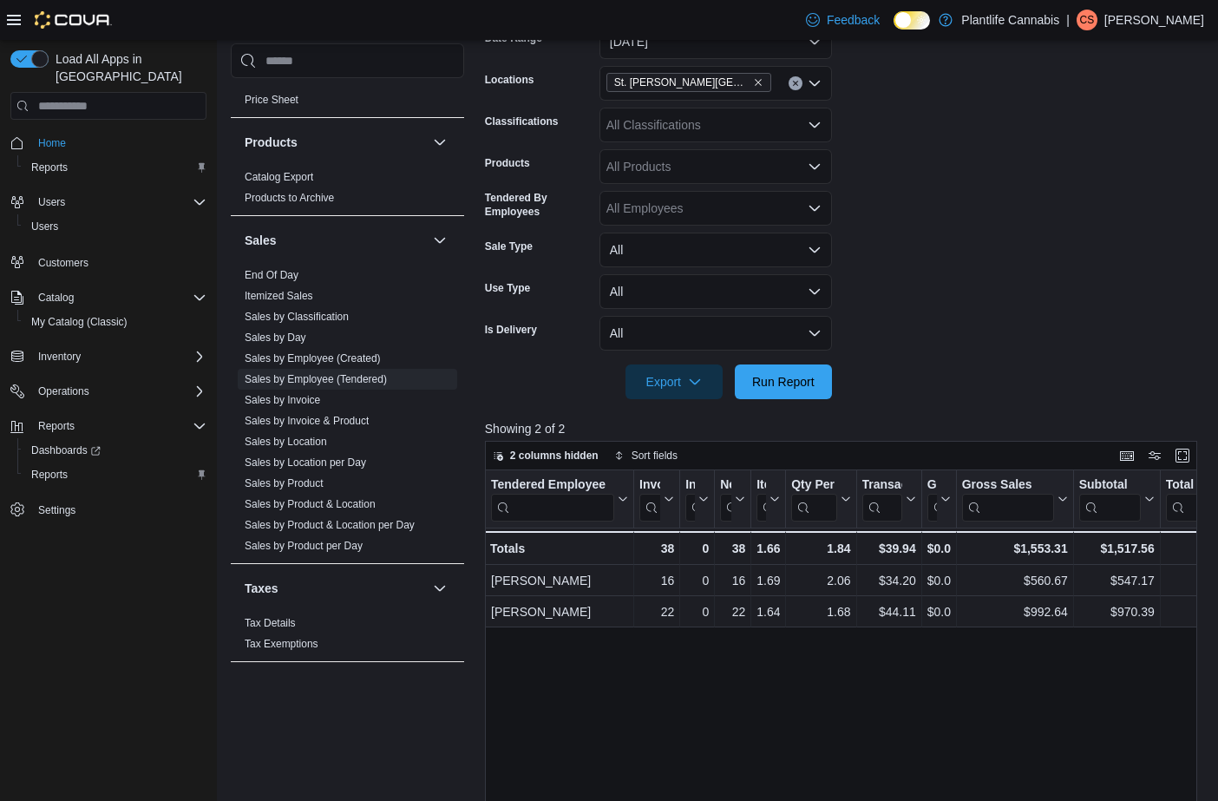
click at [693, 134] on div "All Classifications" at bounding box center [715, 125] width 232 height 35
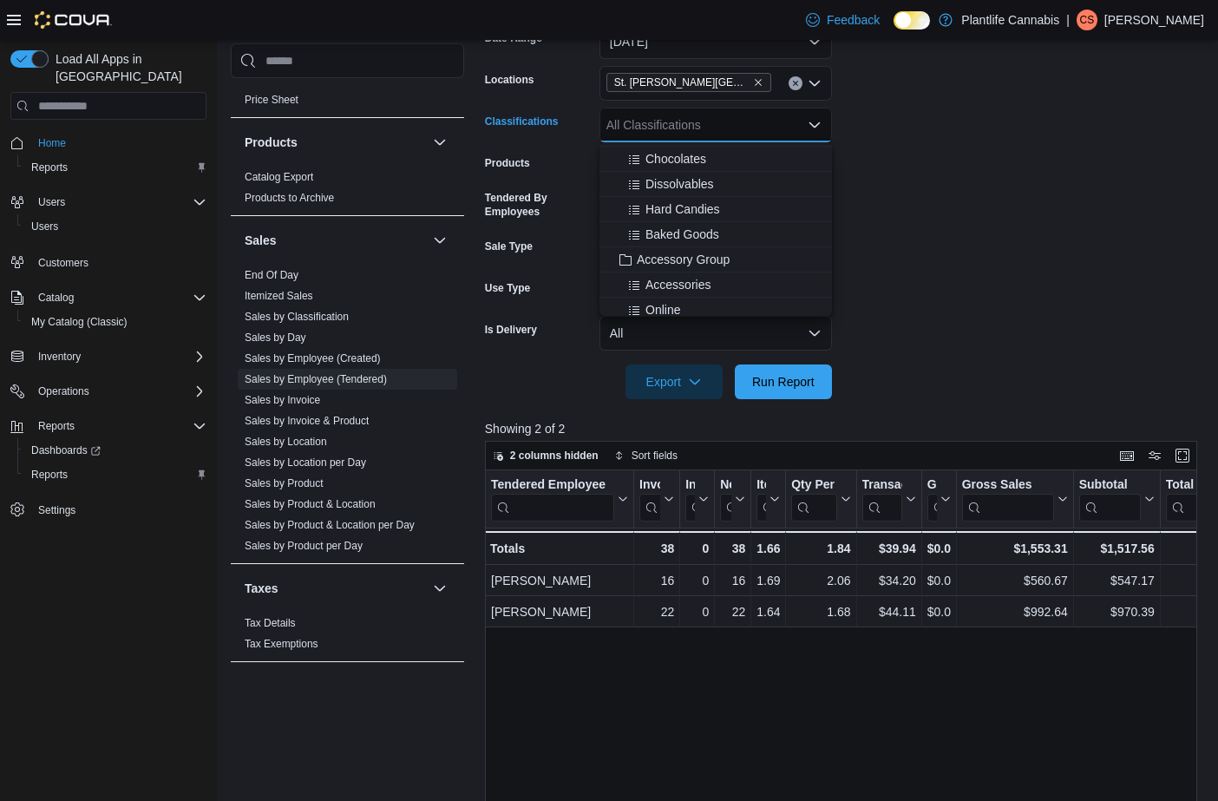
scroll to position [152, 0]
click at [722, 257] on span "Accessory Group" at bounding box center [683, 253] width 93 height 17
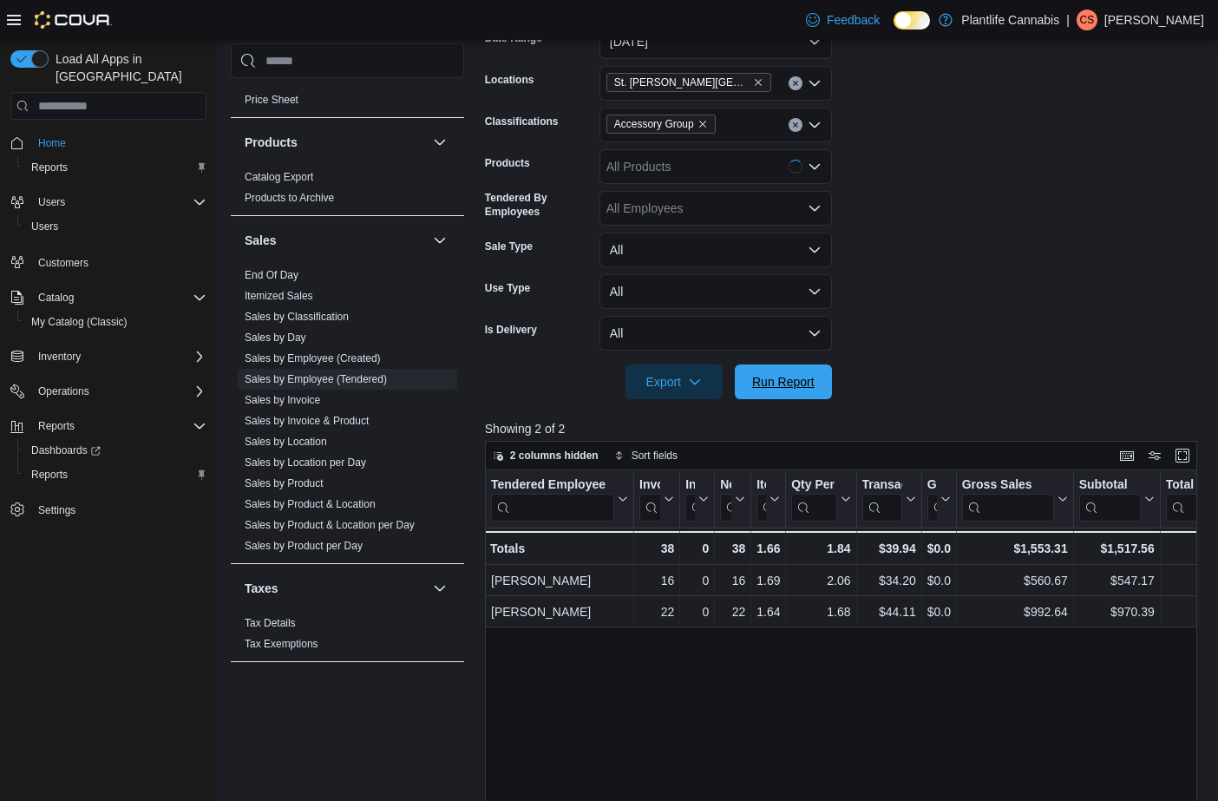
drag, startPoint x: 761, startPoint y: 374, endPoint x: 955, endPoint y: 432, distance: 202.8
click at [761, 374] on span "Run Report" at bounding box center [783, 381] width 62 height 17
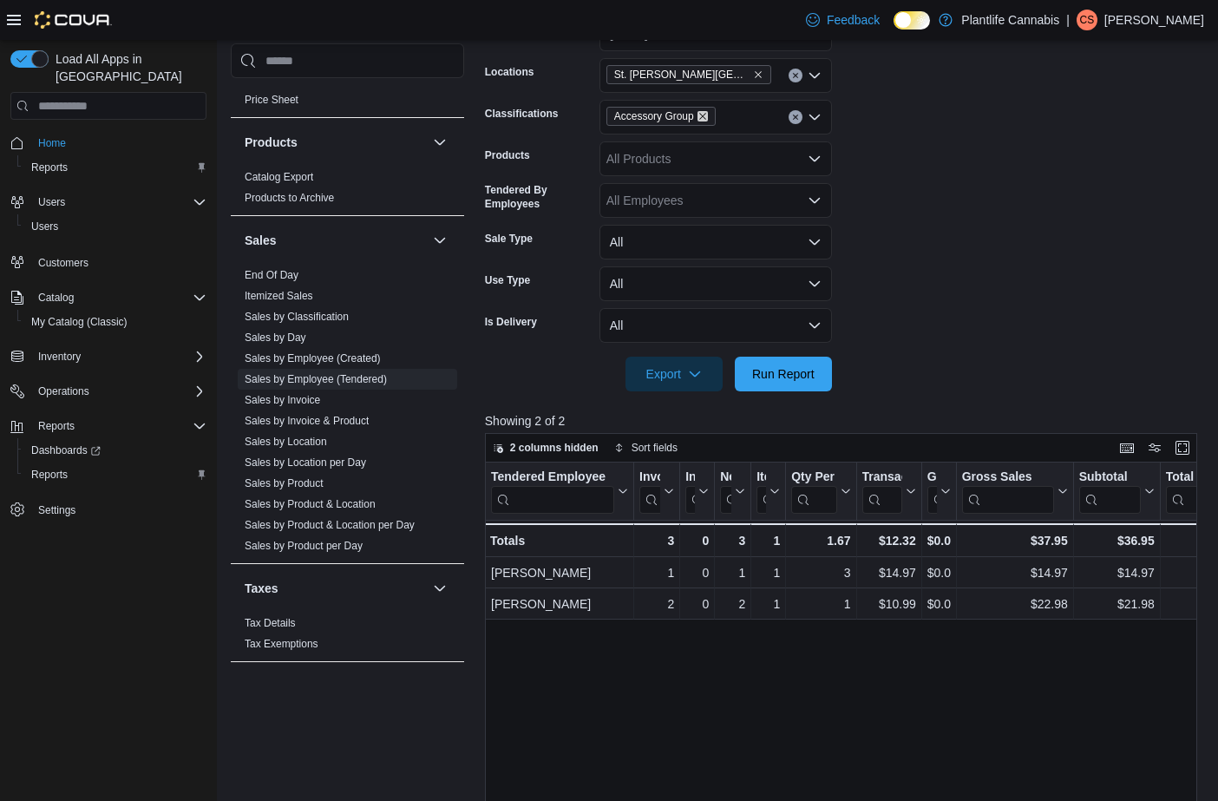
click at [708, 117] on icon "Remove Accessory Group from selection in this group" at bounding box center [702, 116] width 10 height 10
click at [1016, 242] on form "Date Range [DATE] Locations [GEOGRAPHIC_DATA][PERSON_NAME] Lakes Classification…" at bounding box center [844, 193] width 719 height 395
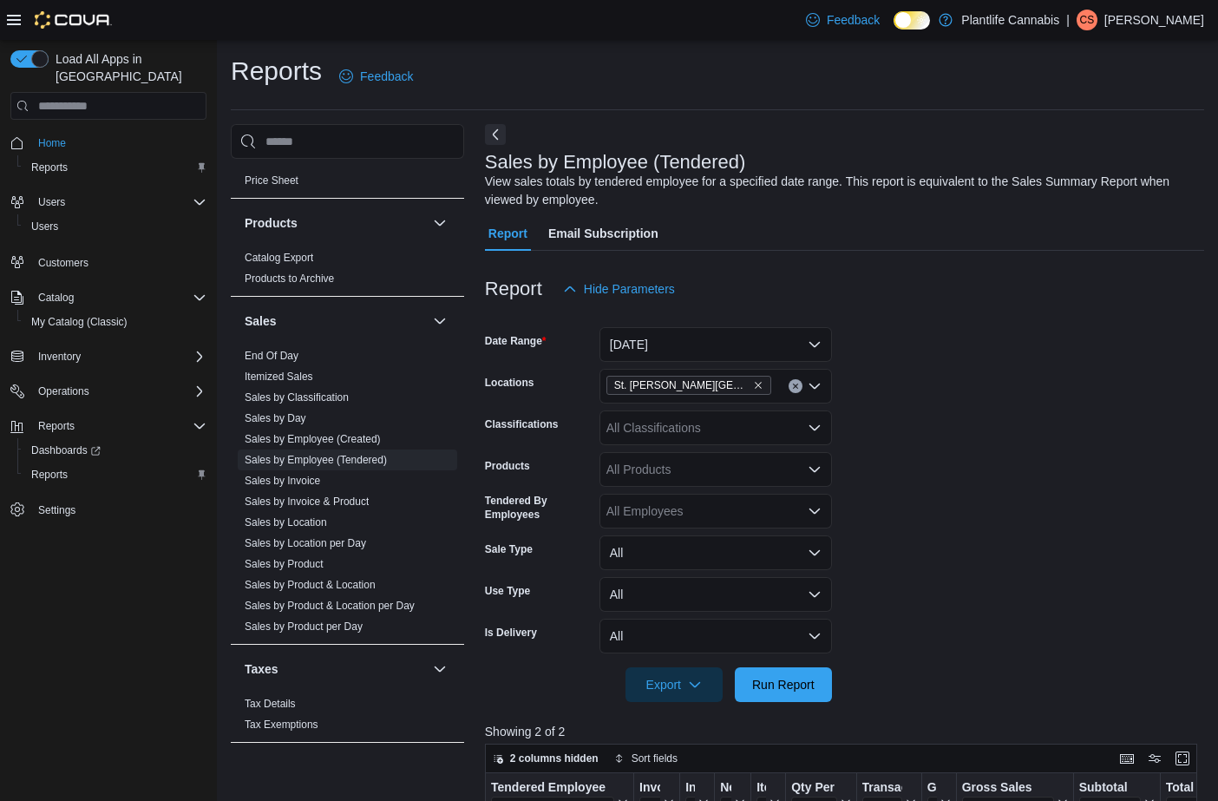
click at [794, 705] on div at bounding box center [844, 712] width 719 height 21
click at [790, 668] on span "Run Report" at bounding box center [783, 683] width 76 height 35
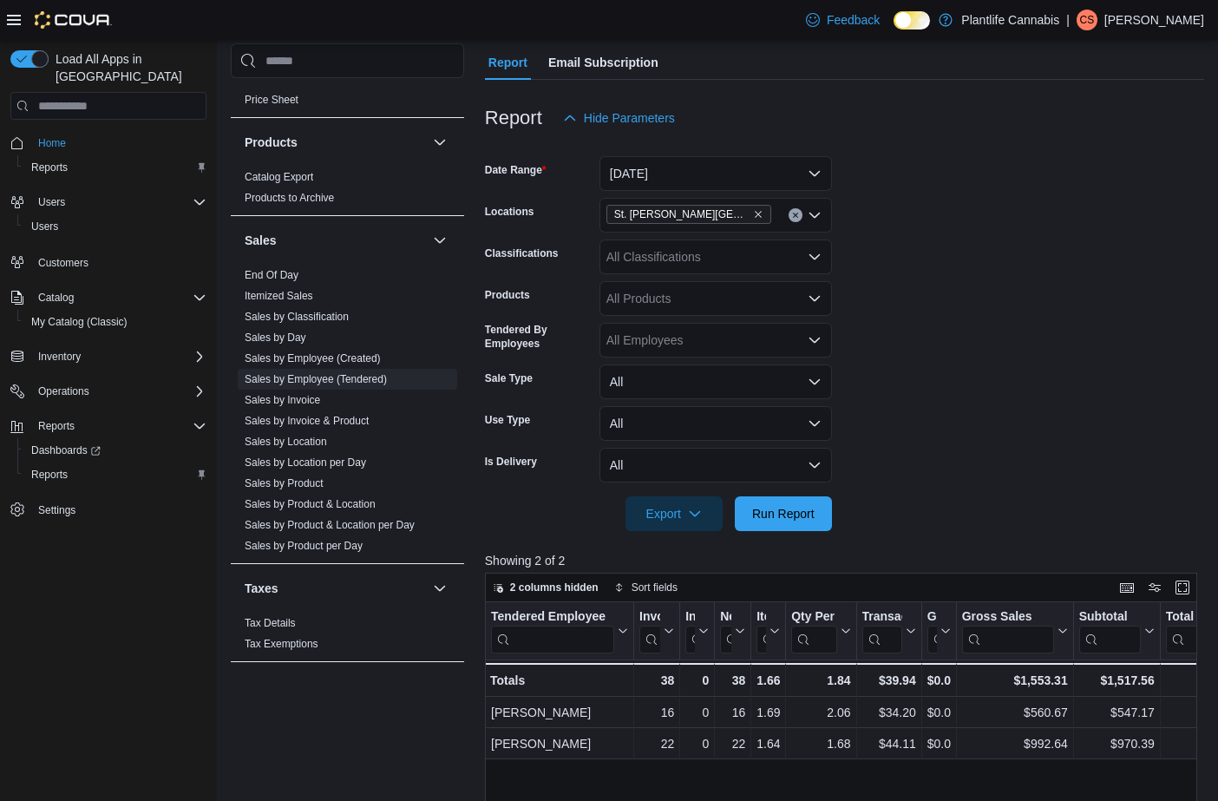
scroll to position [160, 0]
